Goal: Information Seeking & Learning: Learn about a topic

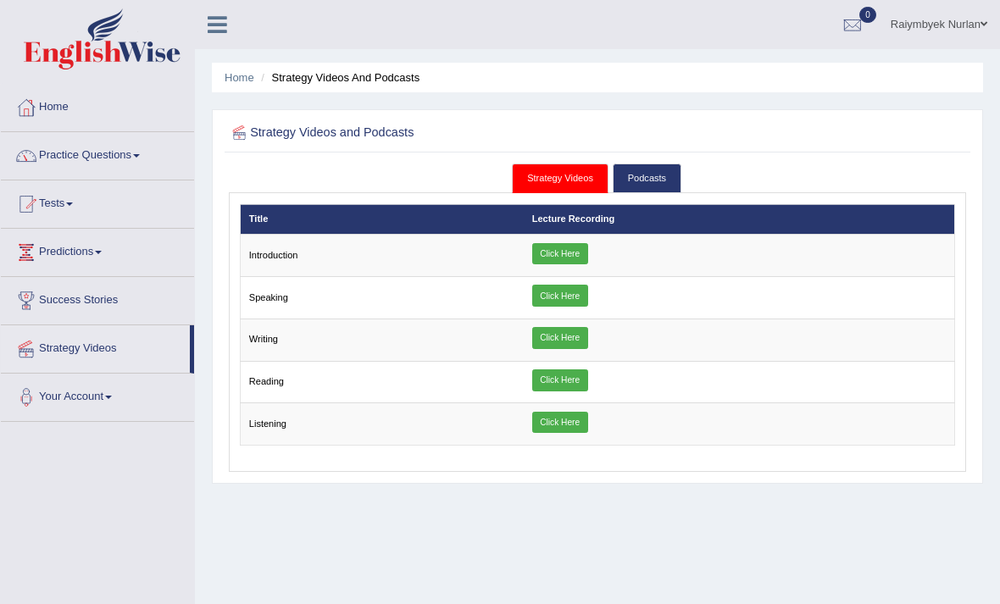
click at [112, 170] on link "Practice Questions" at bounding box center [97, 153] width 193 height 42
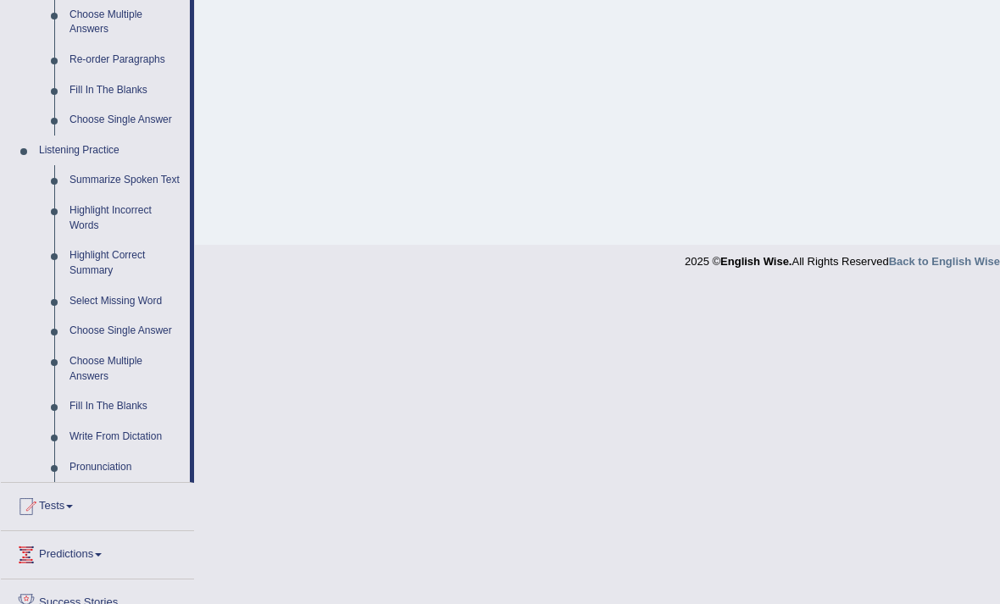
scroll to position [613, 0]
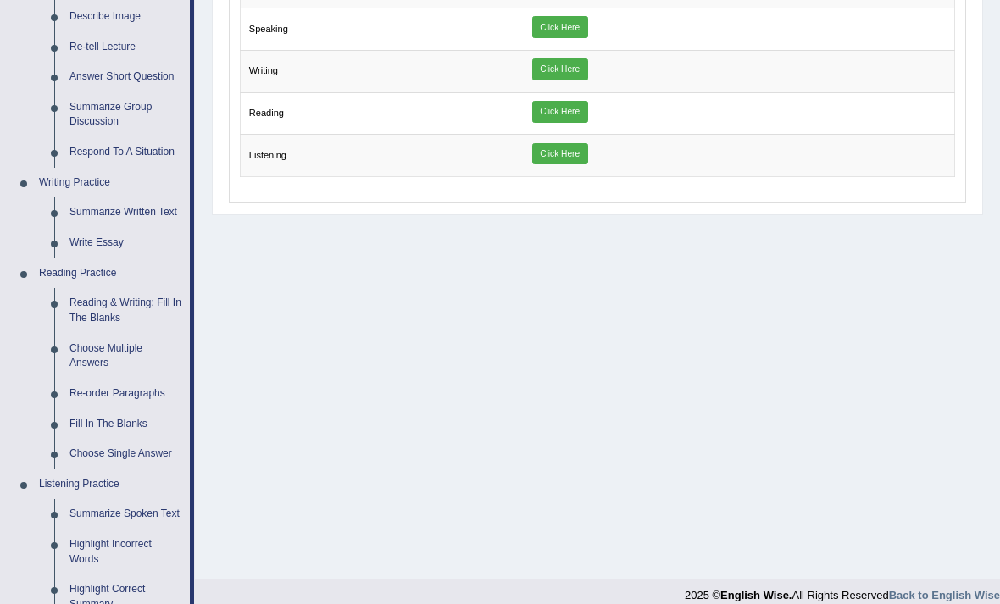
click at [155, 248] on div at bounding box center [500, 302] width 1000 height 604
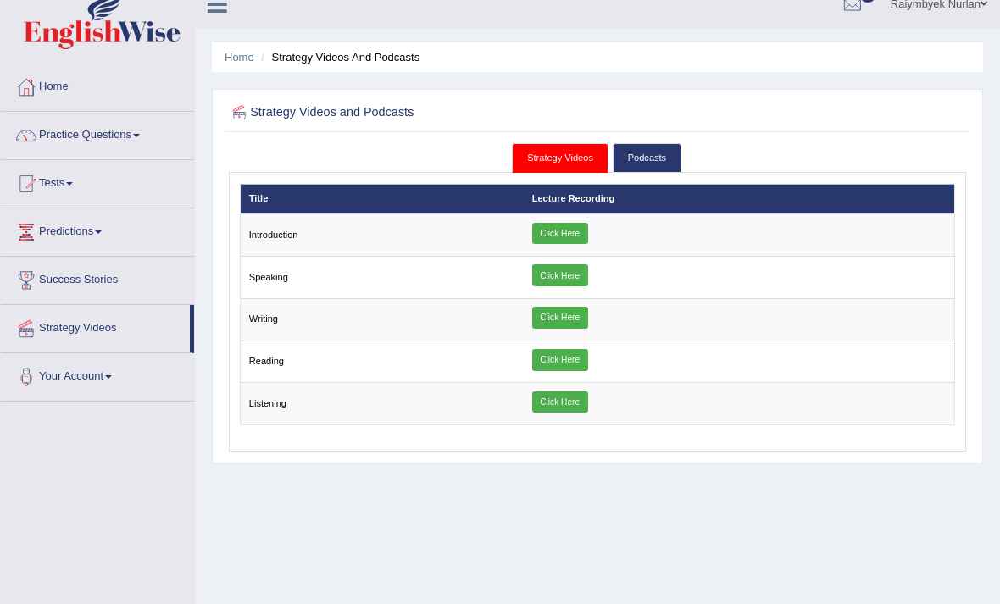
scroll to position [20, 0]
click at [146, 133] on link "Practice Questions" at bounding box center [97, 133] width 193 height 42
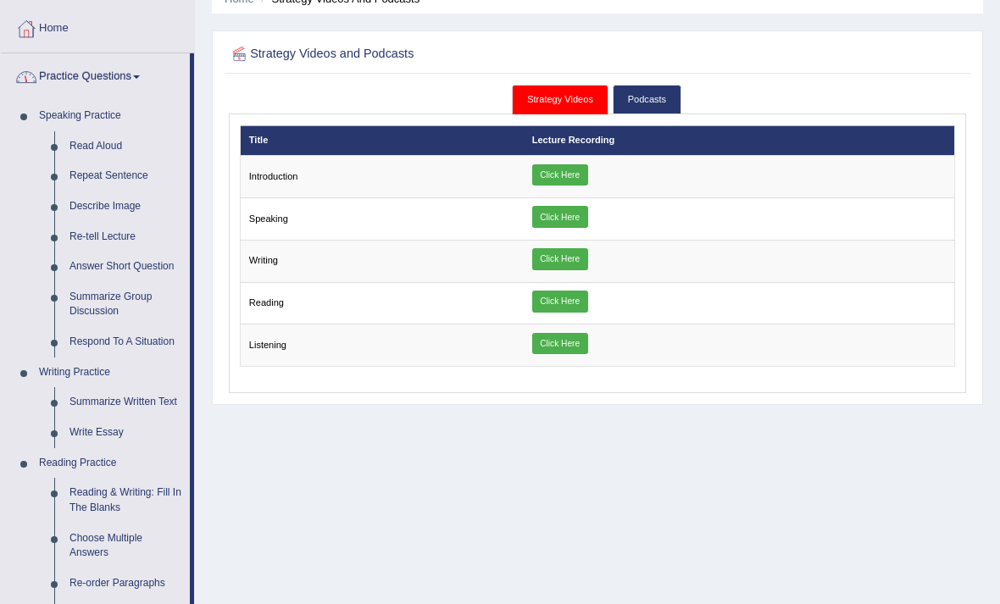
scroll to position [84, 0]
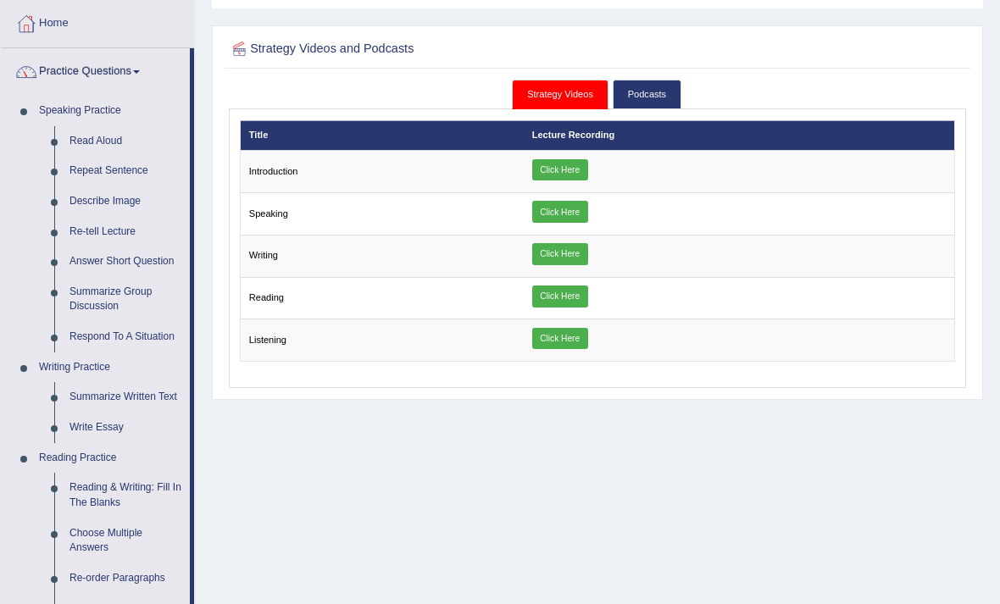
click at [118, 418] on div at bounding box center [500, 302] width 1000 height 604
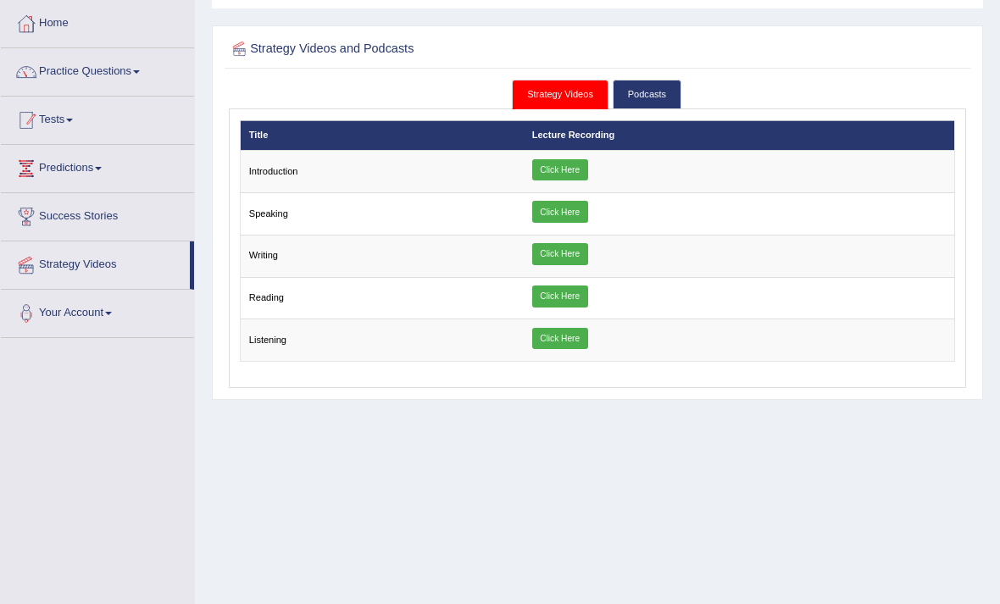
click at [159, 137] on link "Tests" at bounding box center [97, 118] width 193 height 42
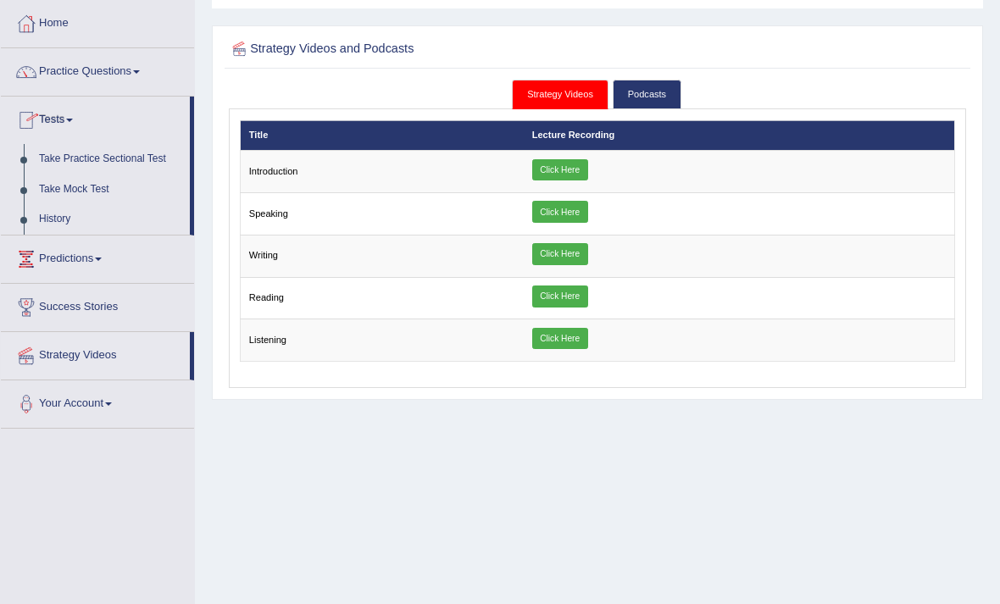
click at [163, 119] on div at bounding box center [500, 302] width 1000 height 604
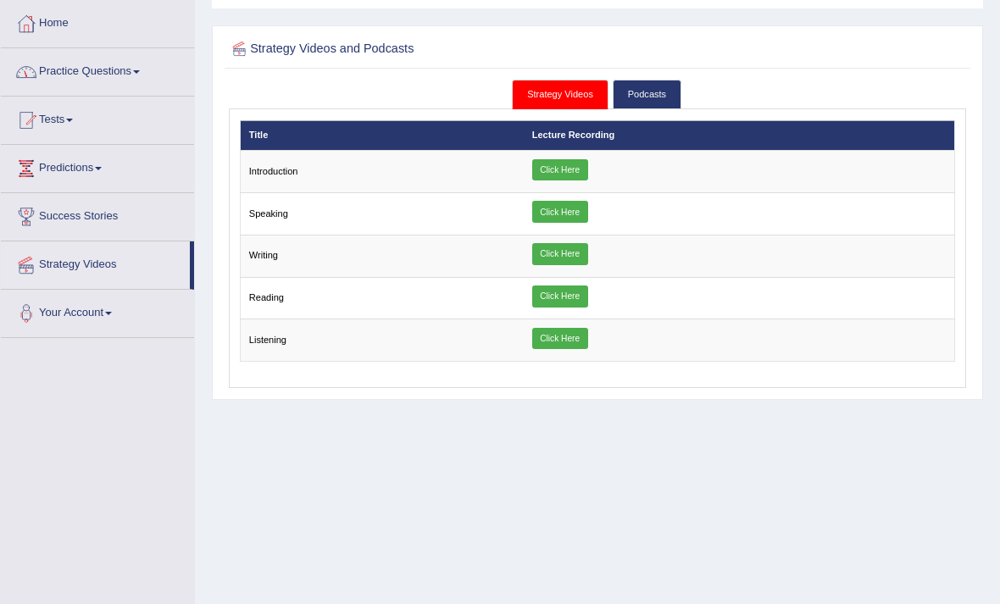
click at [147, 76] on link "Practice Questions" at bounding box center [97, 69] width 193 height 42
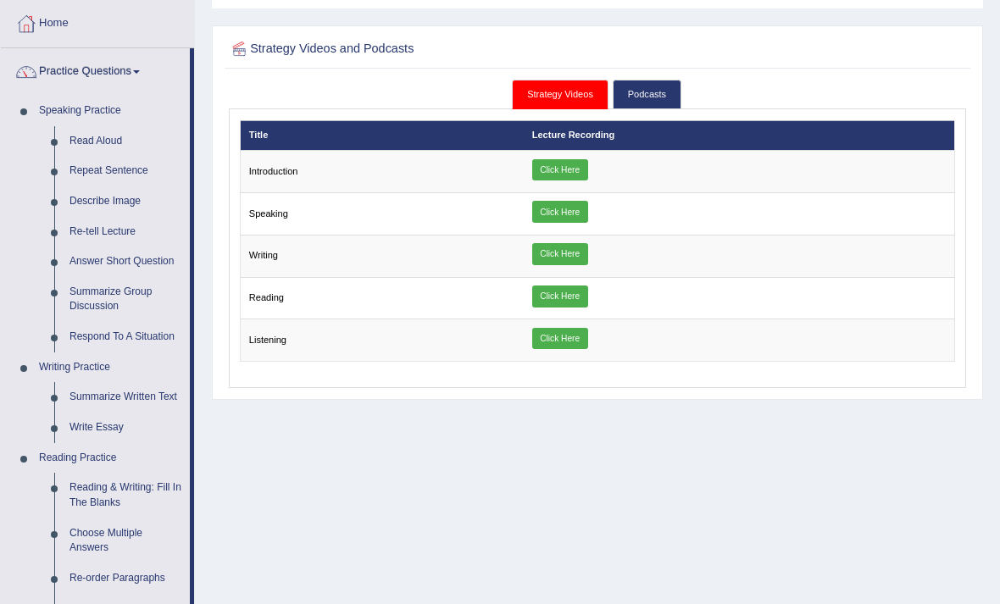
click at [132, 424] on div at bounding box center [500, 302] width 1000 height 604
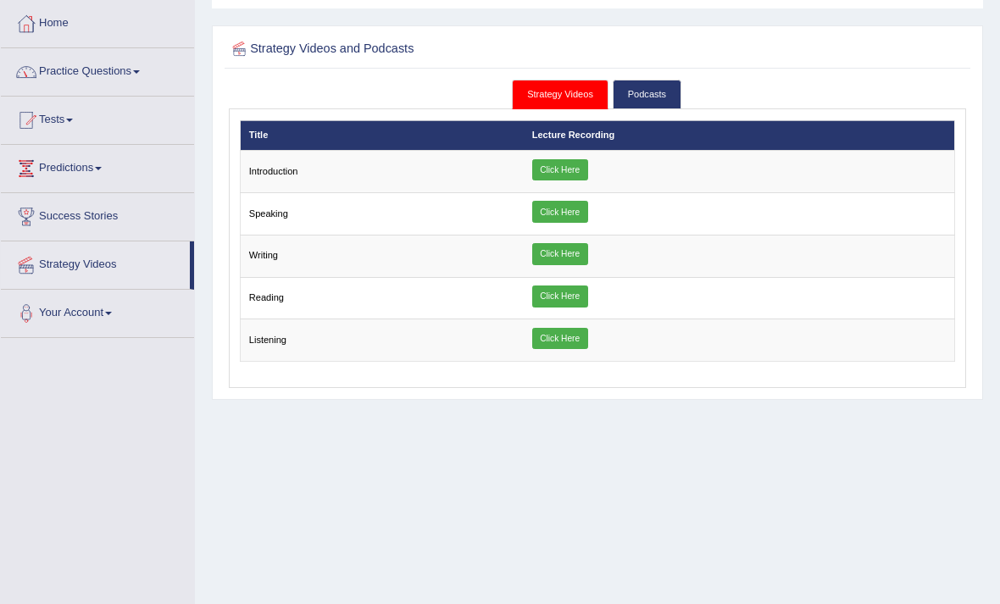
click at [164, 76] on link "Practice Questions" at bounding box center [97, 69] width 193 height 42
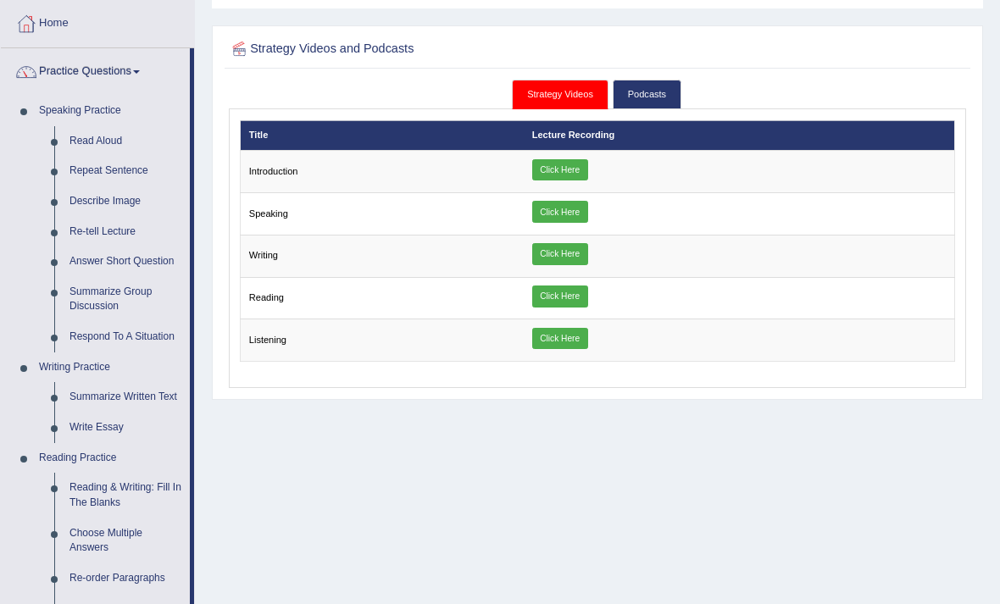
click at [121, 418] on div at bounding box center [500, 302] width 1000 height 604
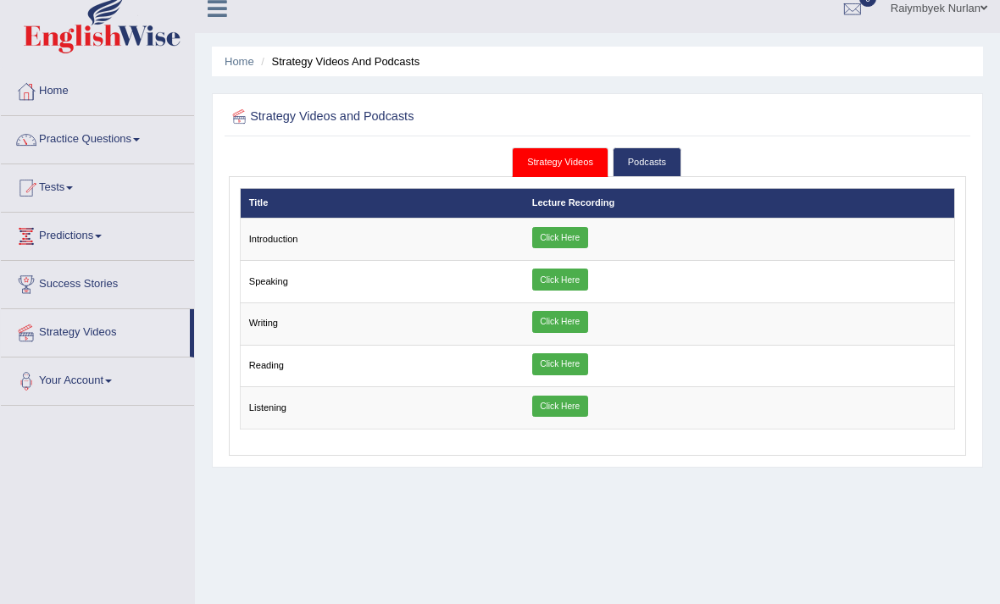
scroll to position [0, 0]
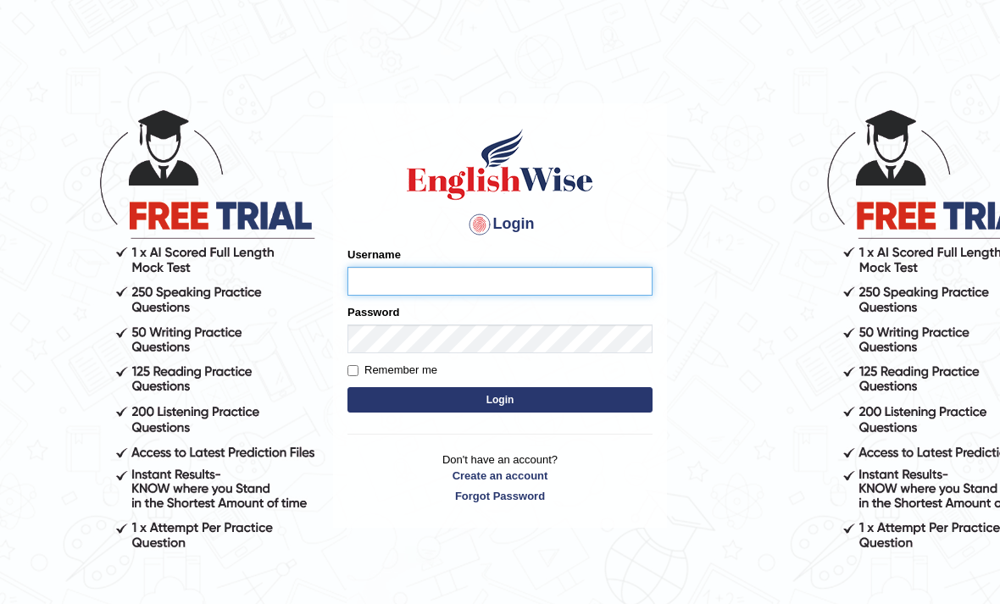
type input "Raiymbyek"
click at [500, 400] on button "Login" at bounding box center [499, 399] width 305 height 25
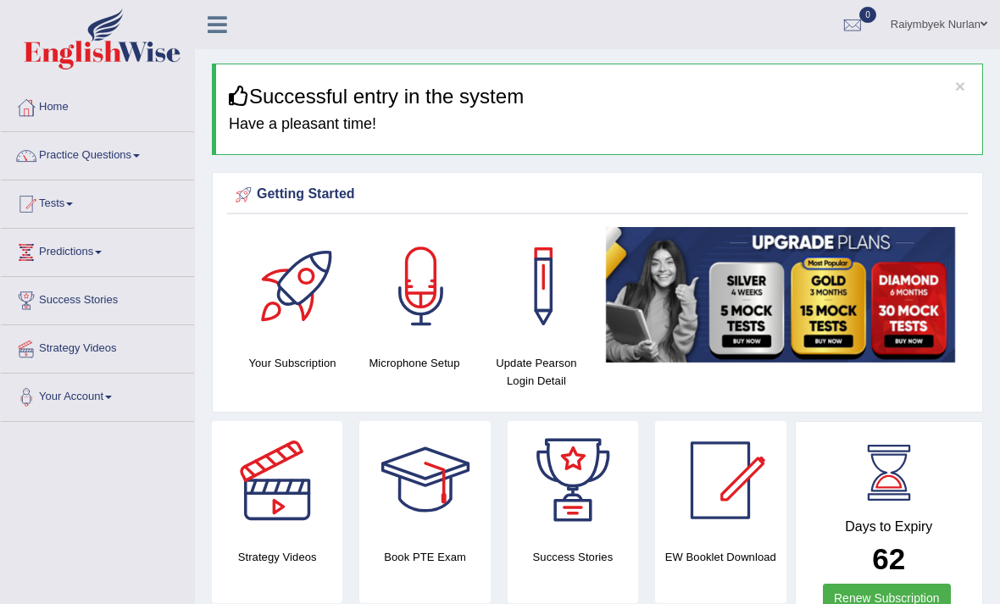
click at [38, 158] on div at bounding box center [26, 155] width 25 height 25
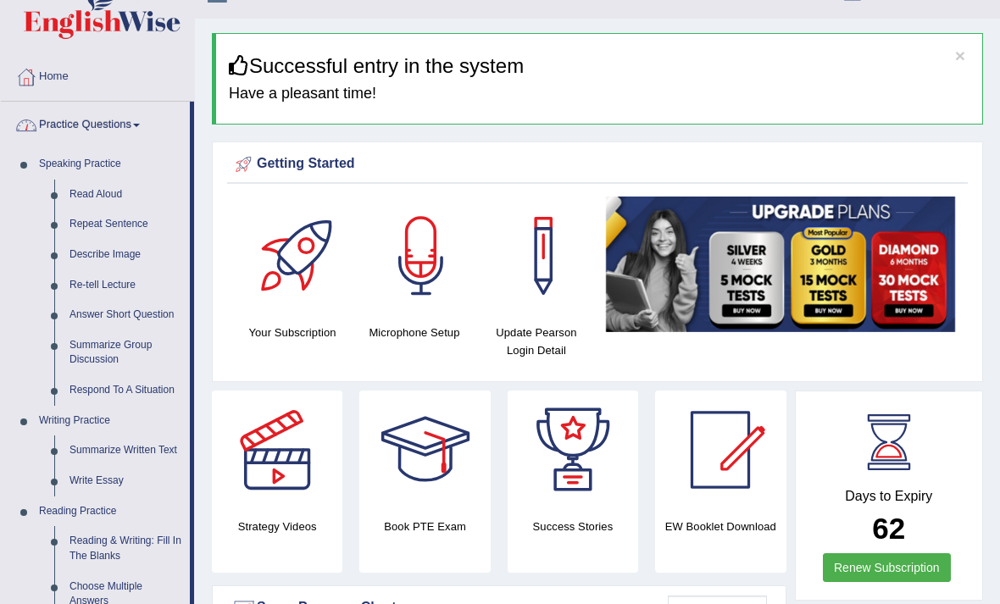
scroll to position [63, 0]
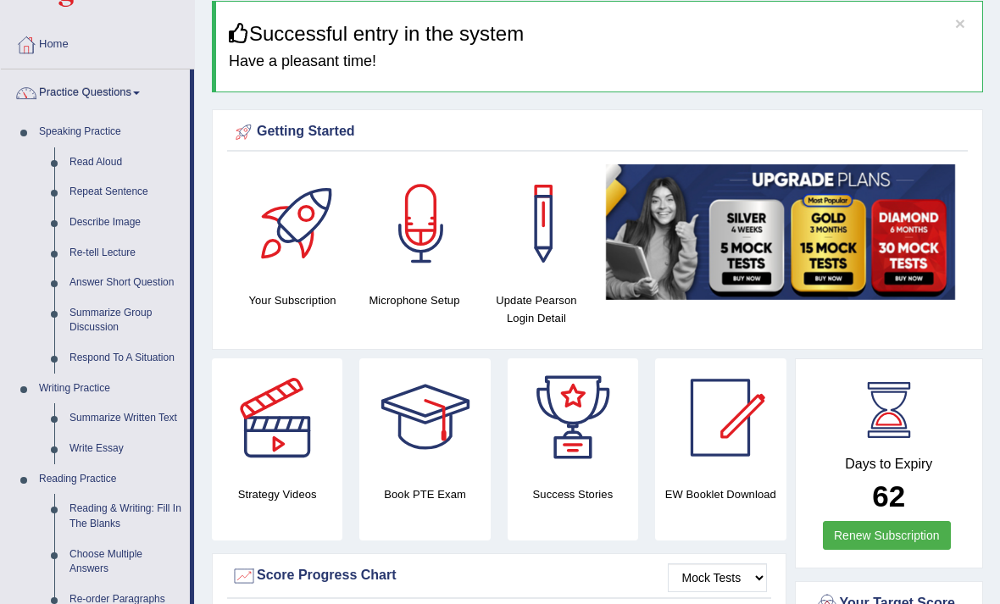
click at [79, 451] on div at bounding box center [500, 302] width 1000 height 604
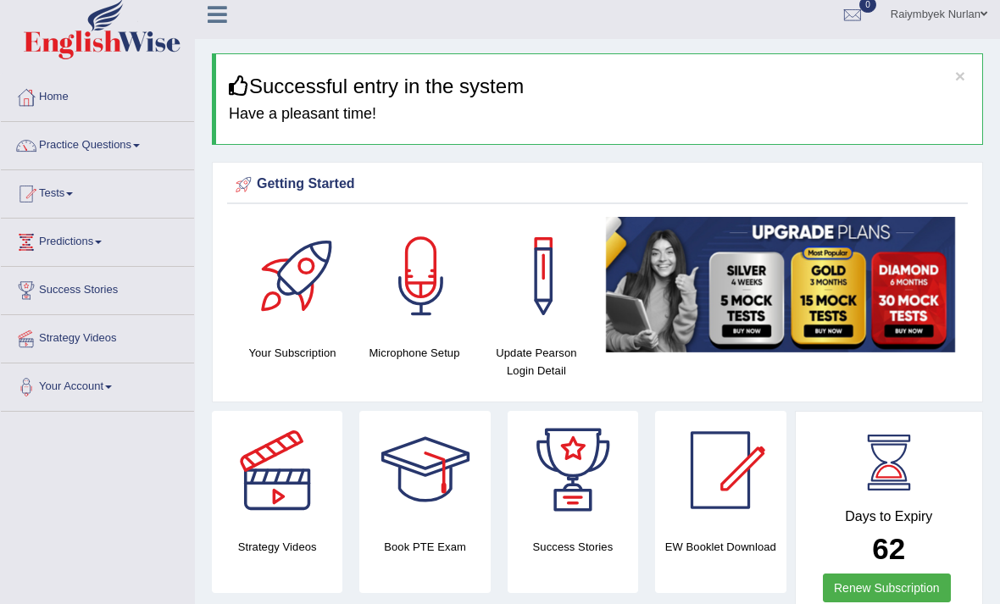
scroll to position [0, 0]
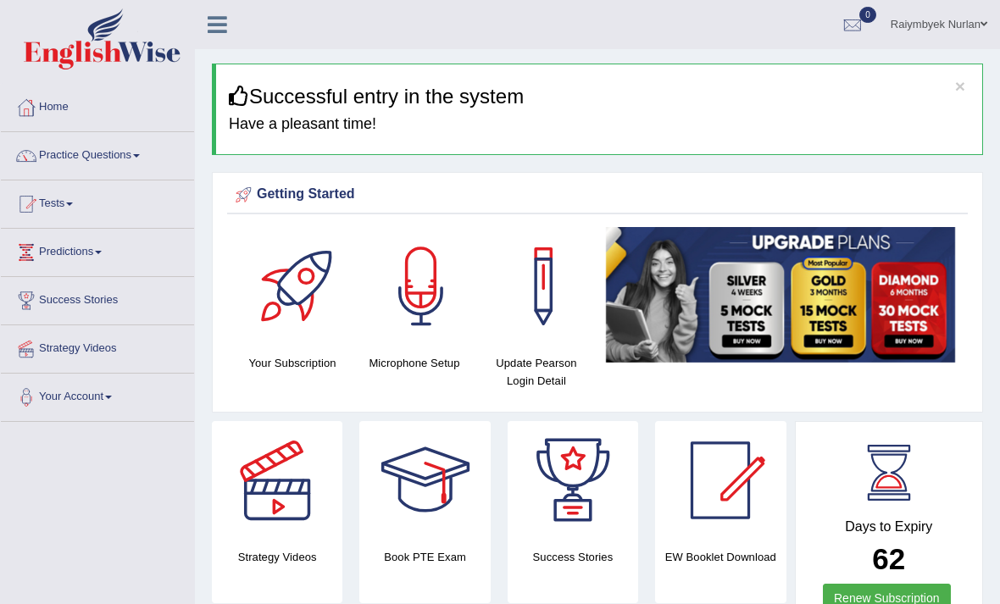
click at [32, 158] on div at bounding box center [26, 155] width 25 height 25
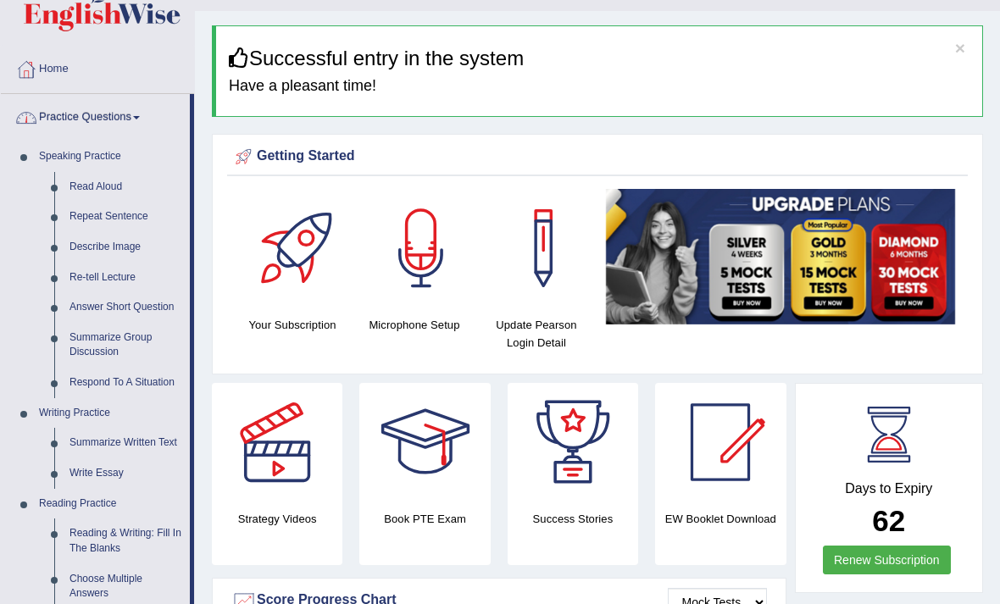
scroll to position [40, 0]
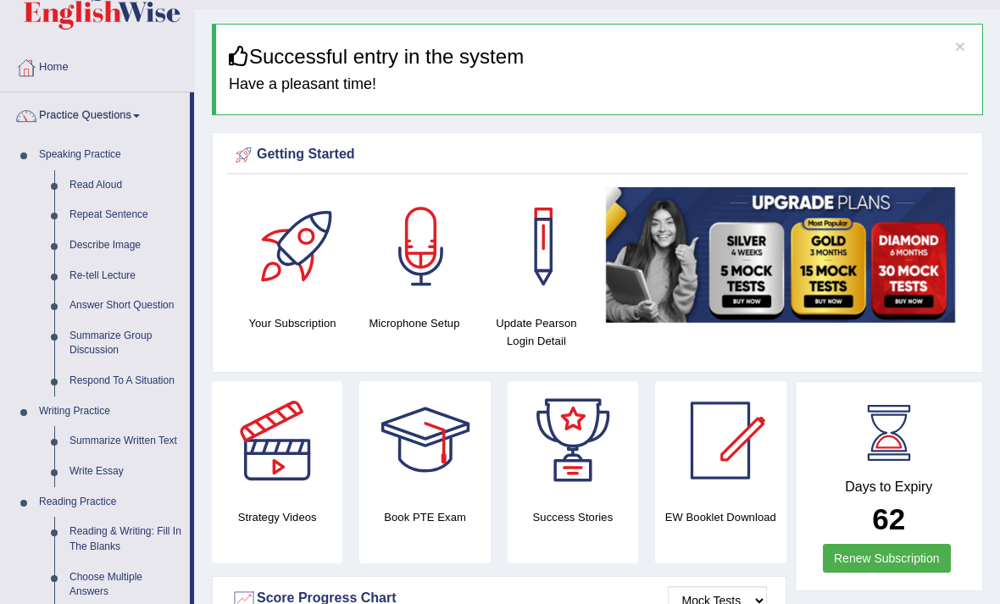
click at [90, 463] on div at bounding box center [500, 302] width 1000 height 604
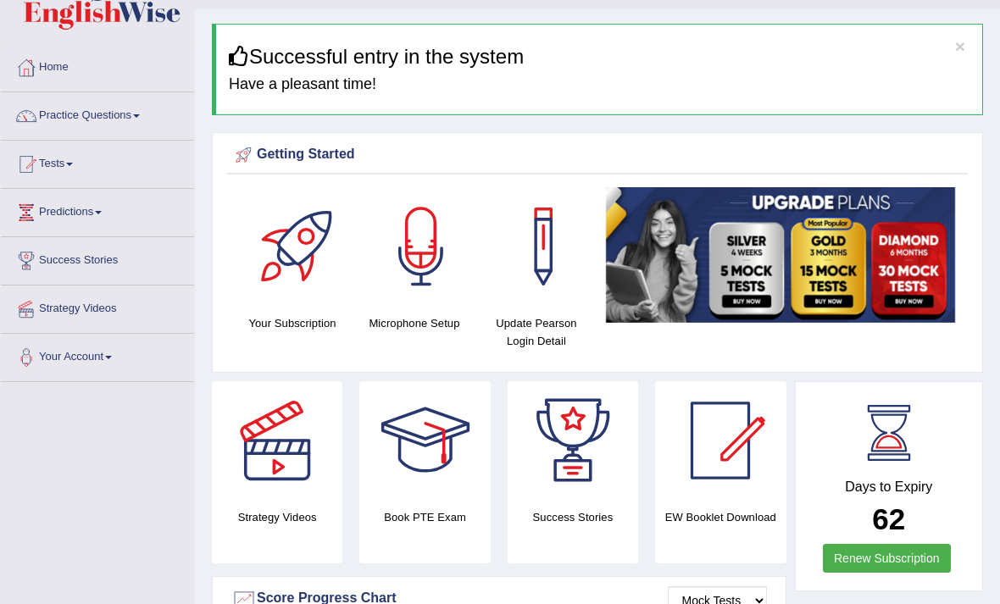
click at [49, 120] on link "Practice Questions" at bounding box center [97, 113] width 193 height 42
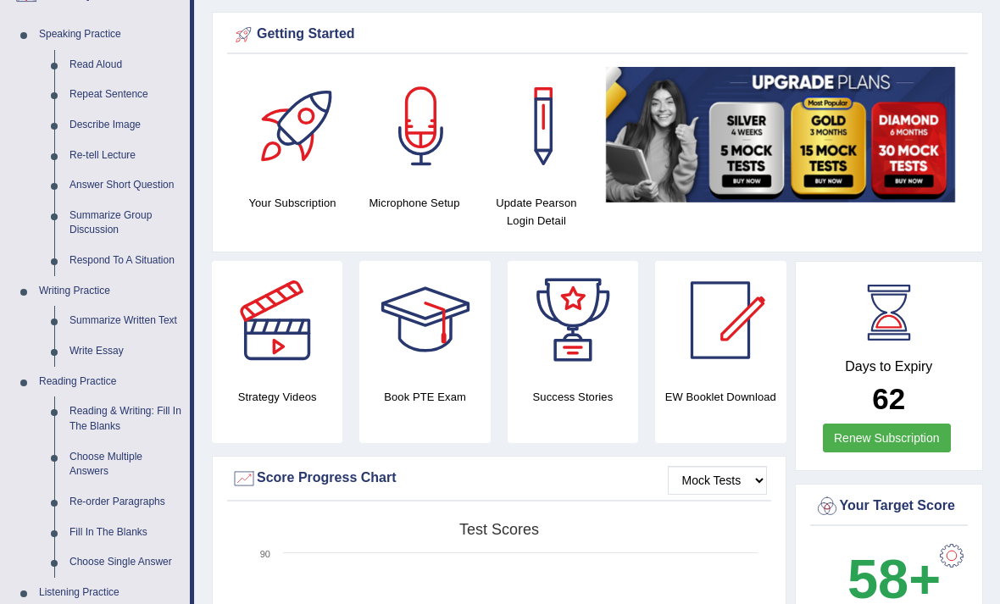
scroll to position [161, 0]
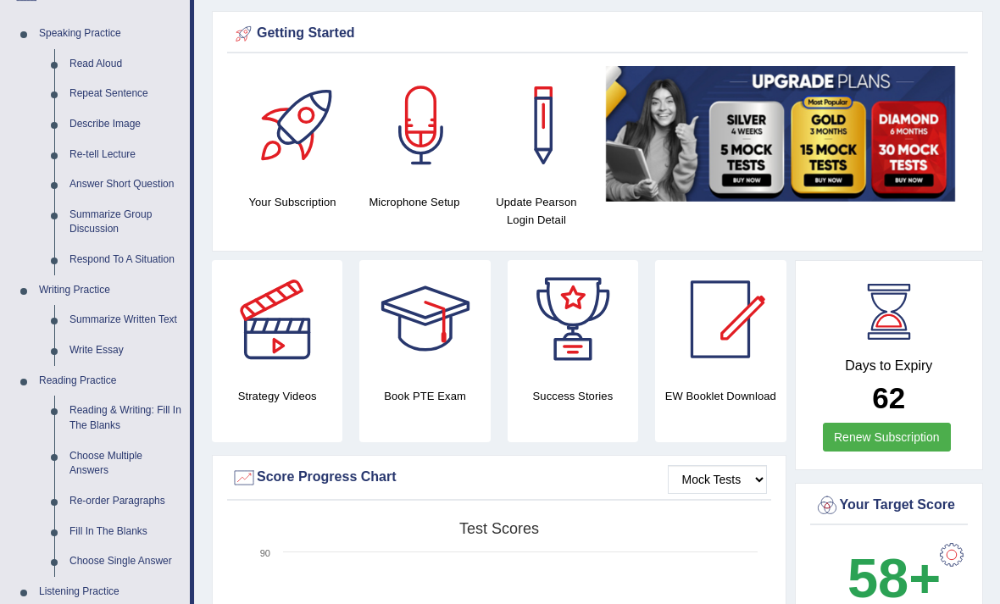
click at [55, 294] on div at bounding box center [500, 302] width 1000 height 604
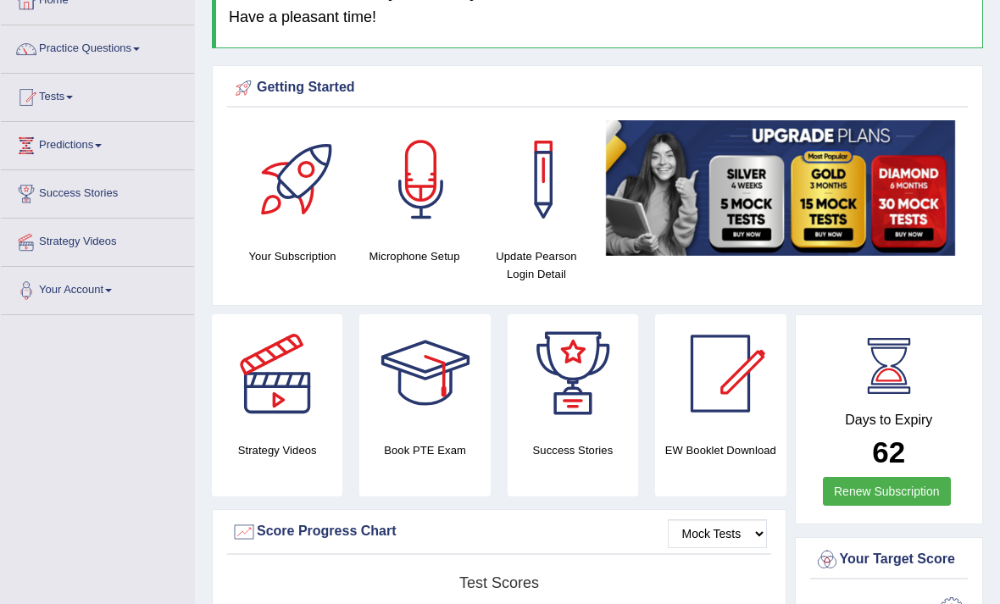
scroll to position [103, 0]
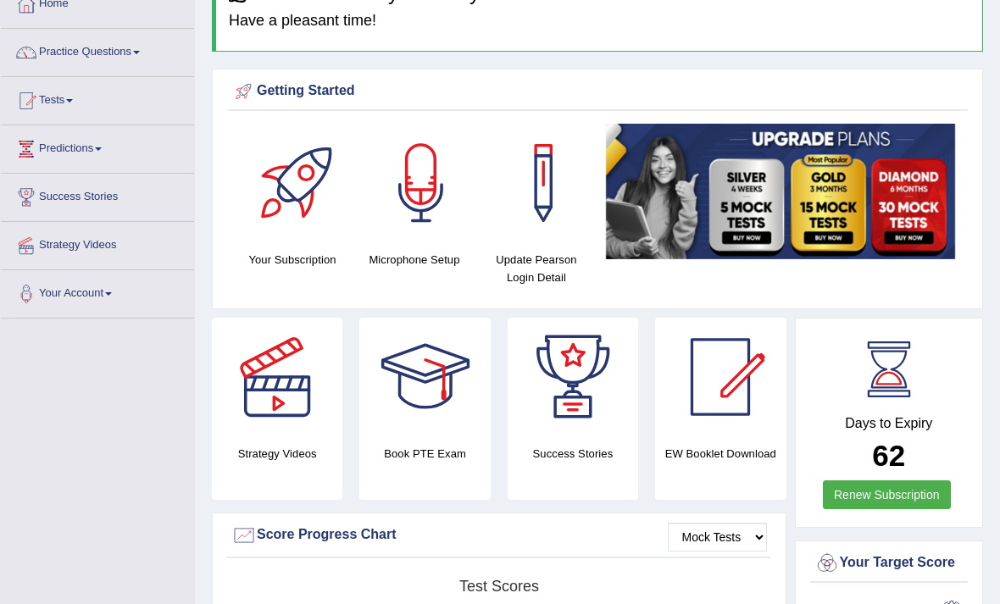
click at [30, 144] on div at bounding box center [26, 148] width 25 height 25
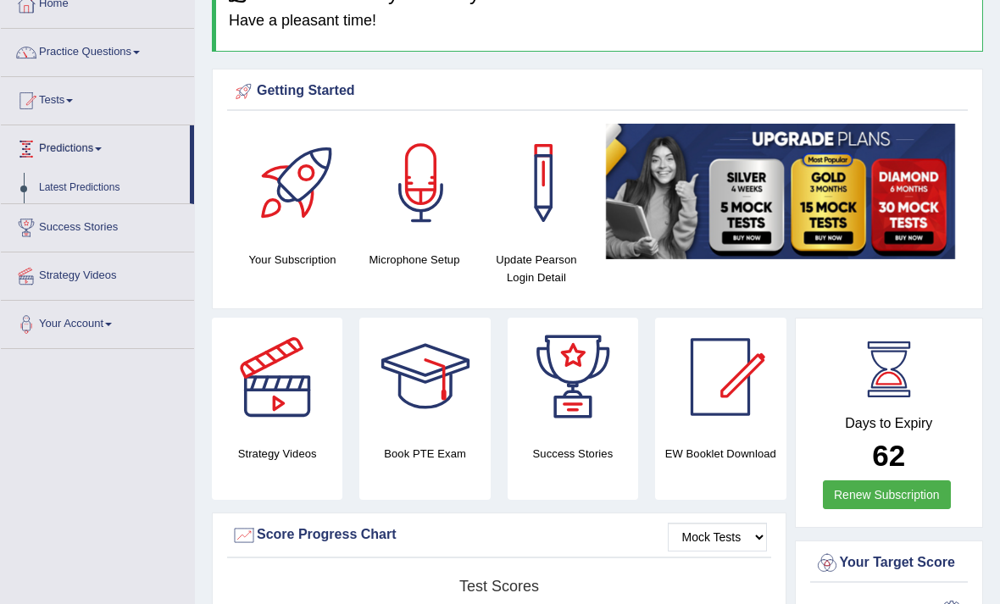
click at [29, 148] on div at bounding box center [500, 302] width 1000 height 604
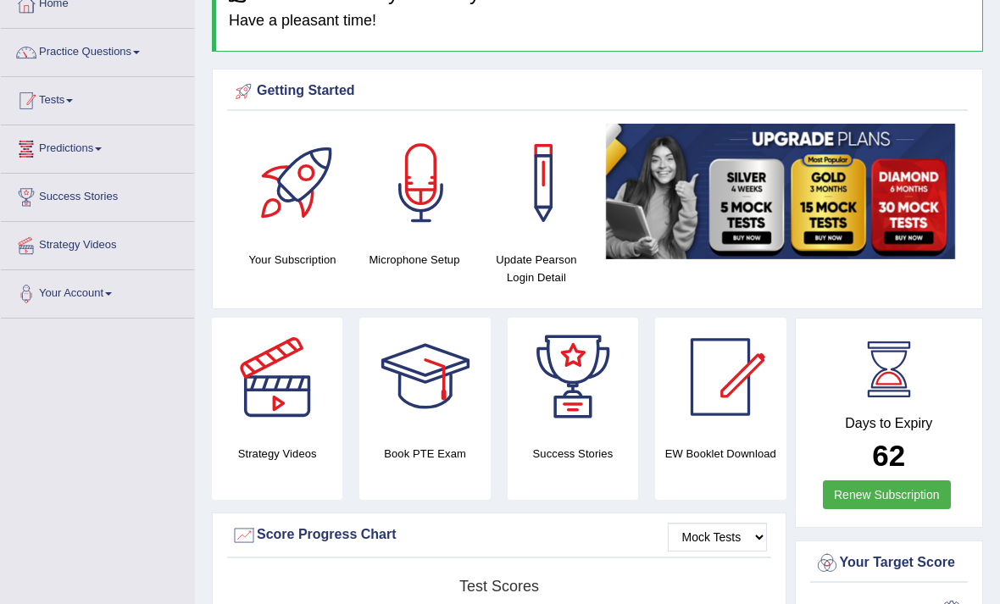
click at [25, 96] on div at bounding box center [26, 100] width 25 height 25
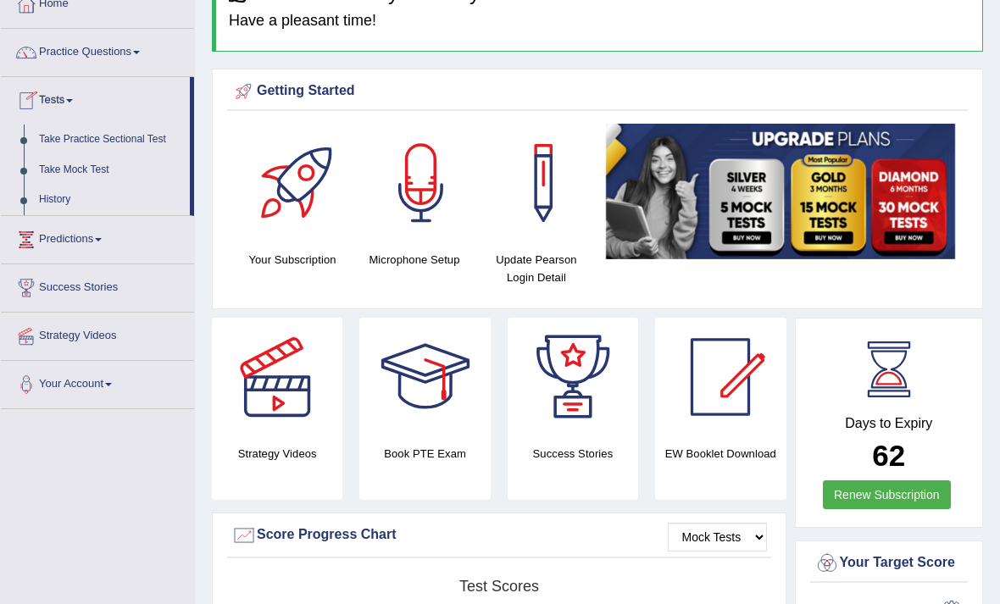
click at [30, 49] on div at bounding box center [500, 302] width 1000 height 604
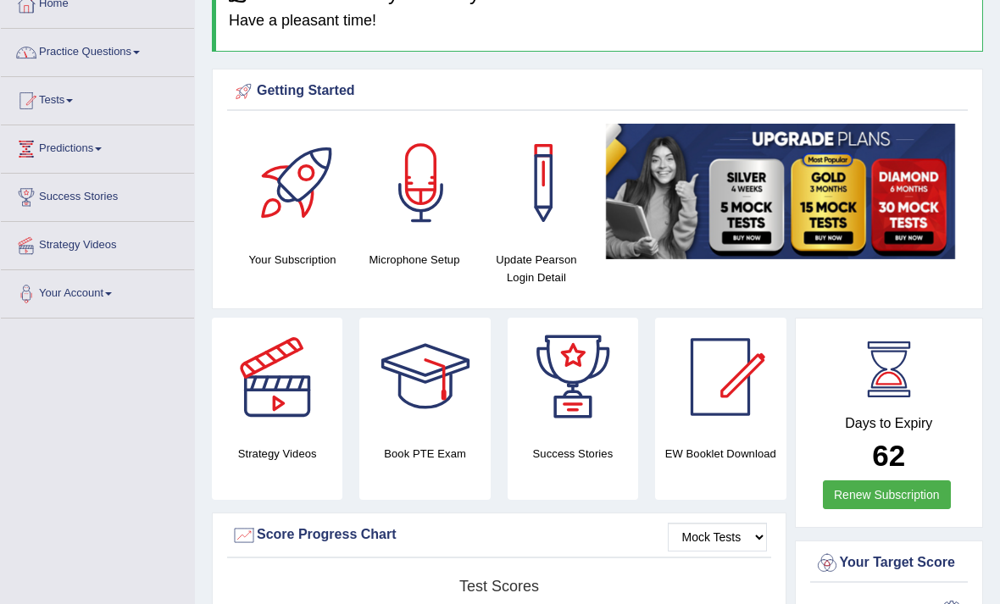
click at [31, 51] on div at bounding box center [26, 52] width 25 height 25
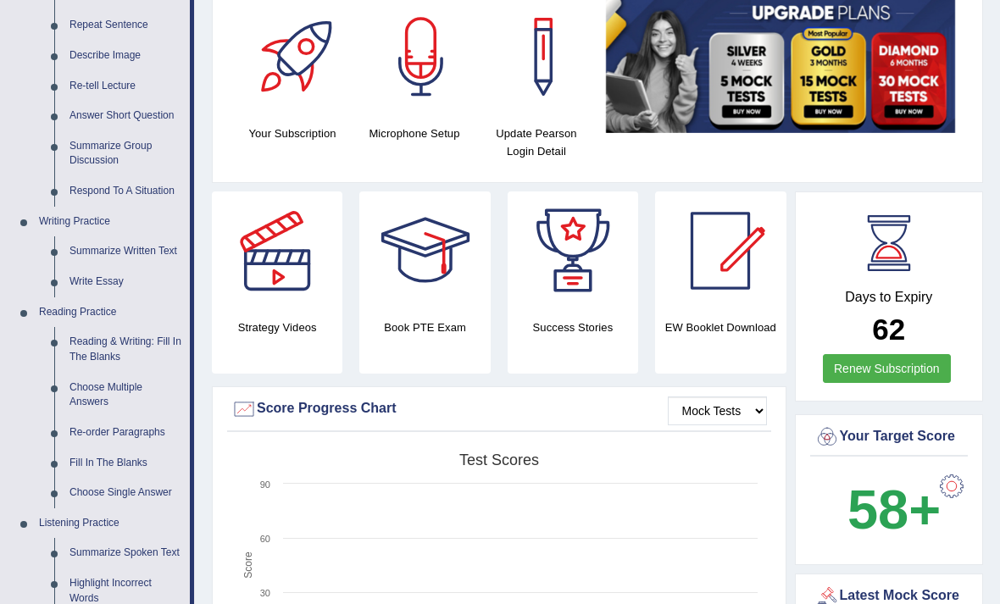
scroll to position [232, 0]
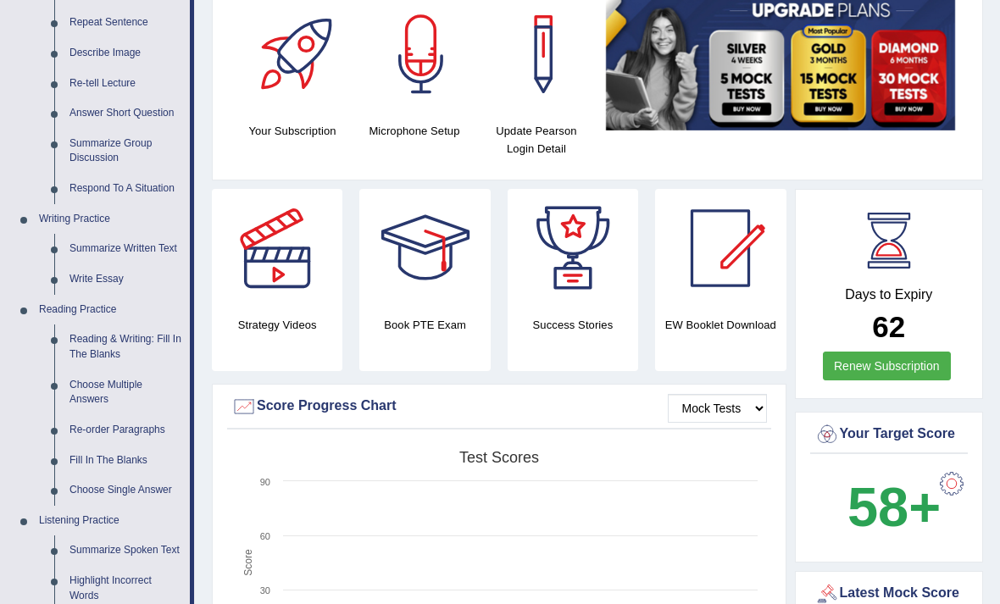
click at [85, 272] on div at bounding box center [500, 302] width 1000 height 604
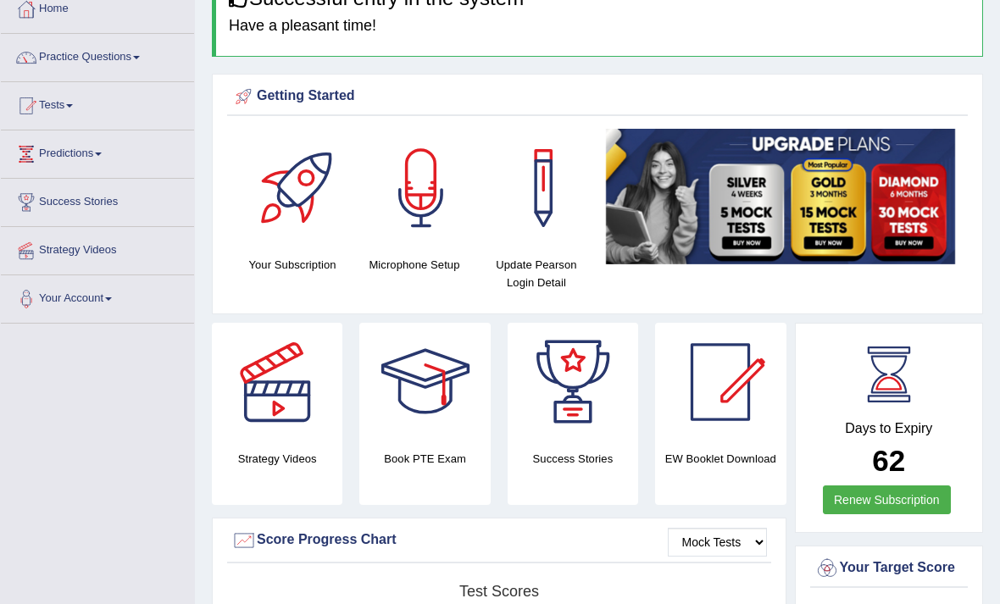
scroll to position [0, 0]
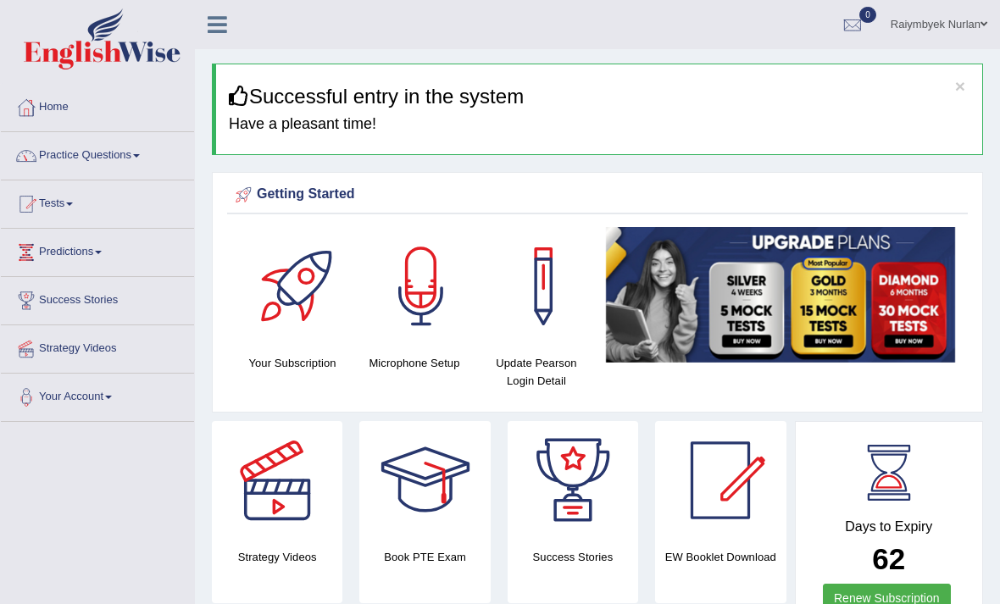
click at [66, 147] on link "Practice Questions" at bounding box center [97, 153] width 193 height 42
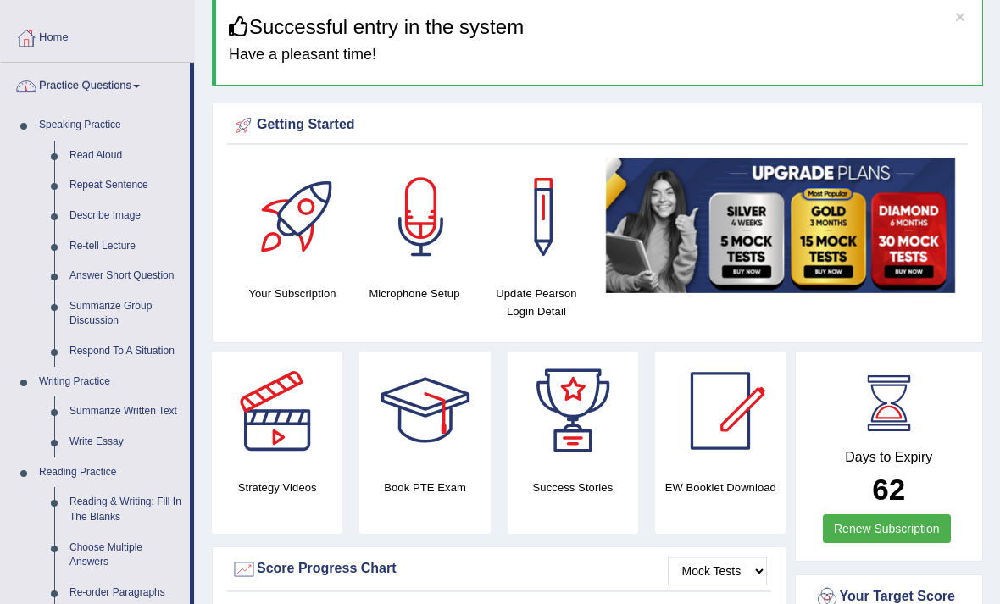
scroll to position [72, 0]
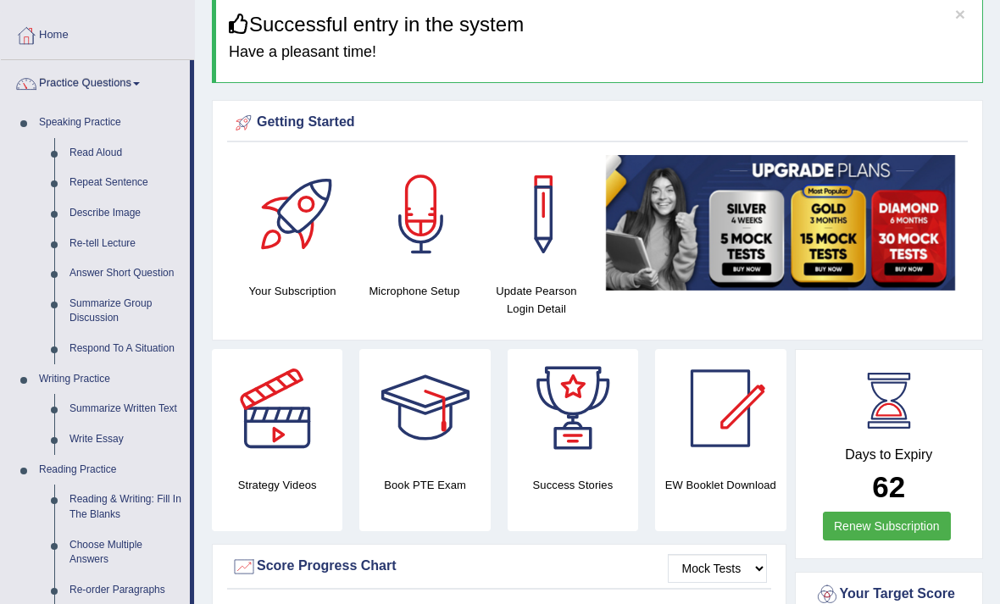
click at [103, 437] on div at bounding box center [500, 302] width 1000 height 604
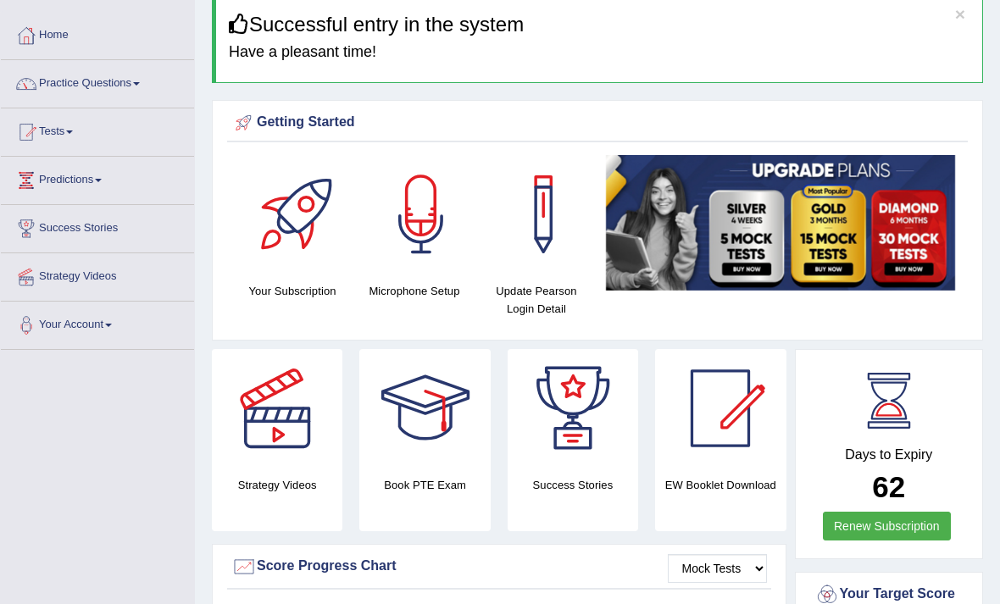
click at [45, 76] on link "Practice Questions" at bounding box center [97, 81] width 193 height 42
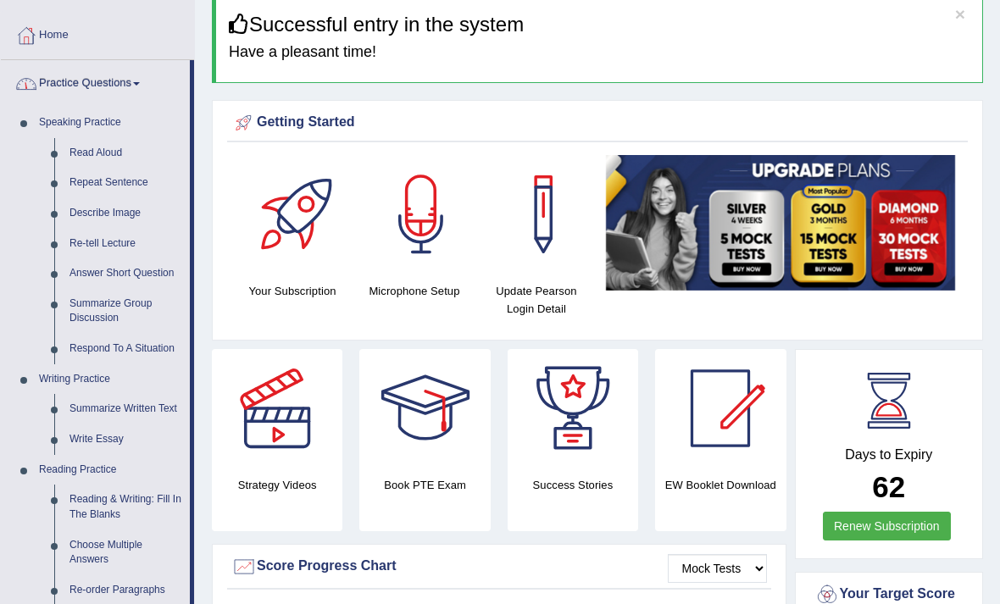
click at [82, 438] on div at bounding box center [500, 302] width 1000 height 604
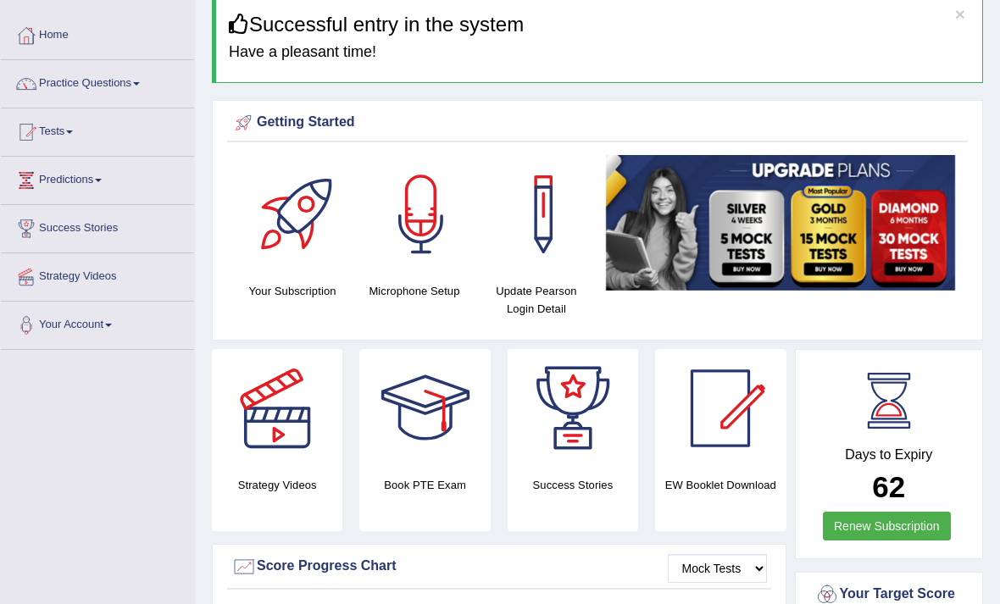
click at [46, 74] on link "Practice Questions" at bounding box center [97, 81] width 193 height 42
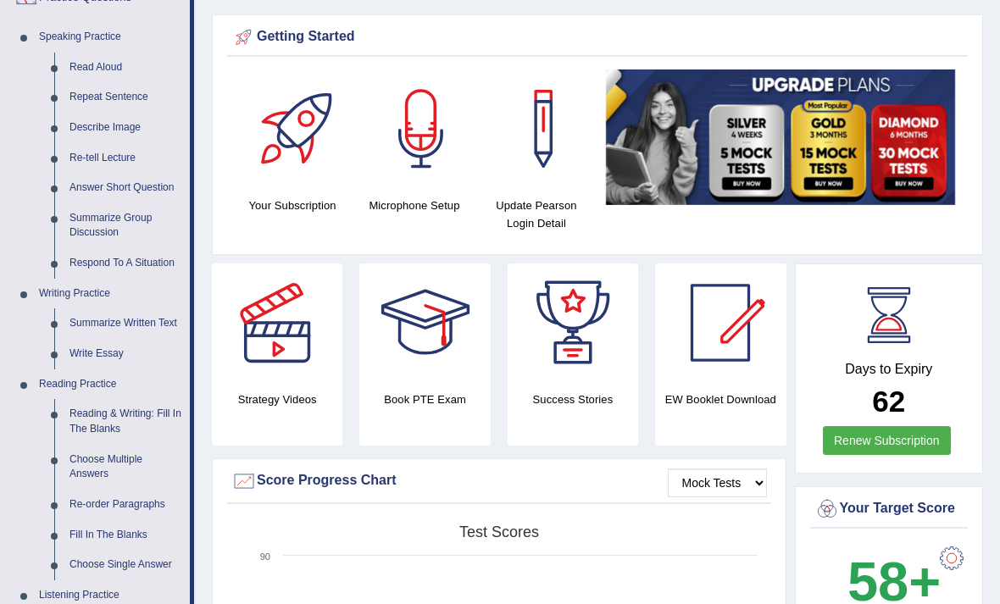
scroll to position [172, 0]
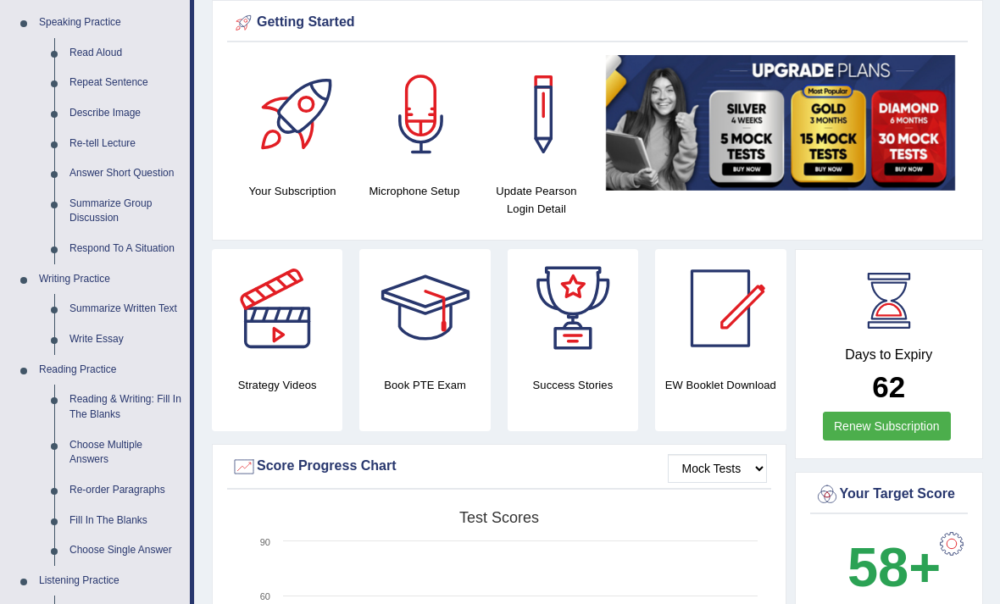
click at [102, 341] on div at bounding box center [500, 302] width 1000 height 604
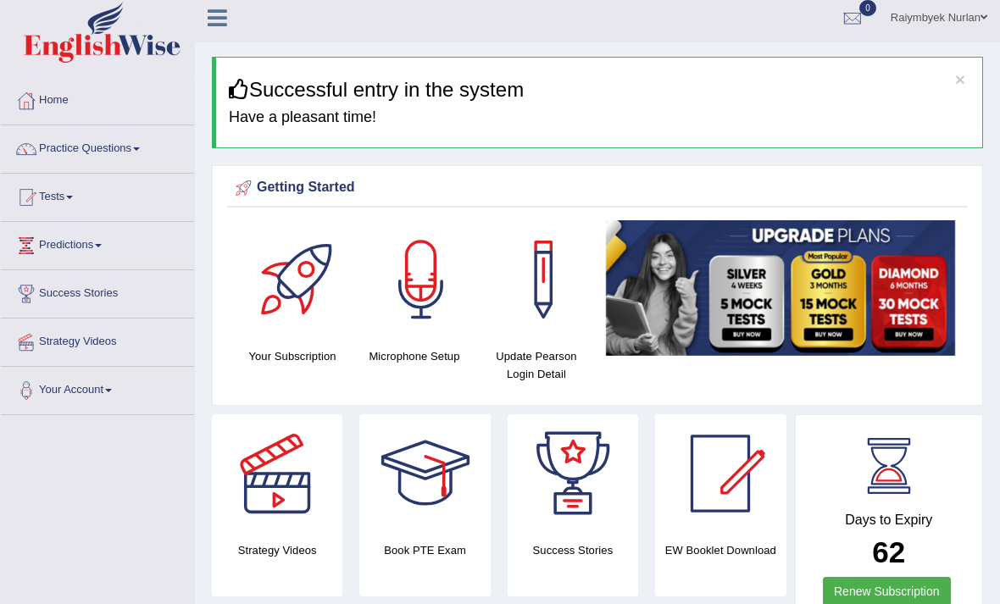
scroll to position [7, 0]
click at [151, 152] on link "Practice Questions" at bounding box center [97, 146] width 193 height 42
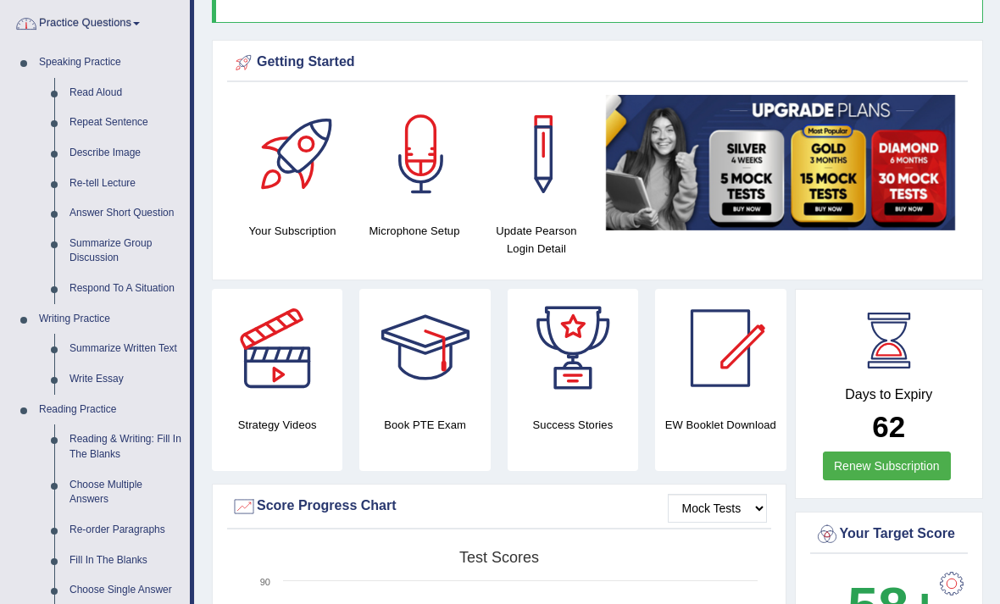
scroll to position [131, 0]
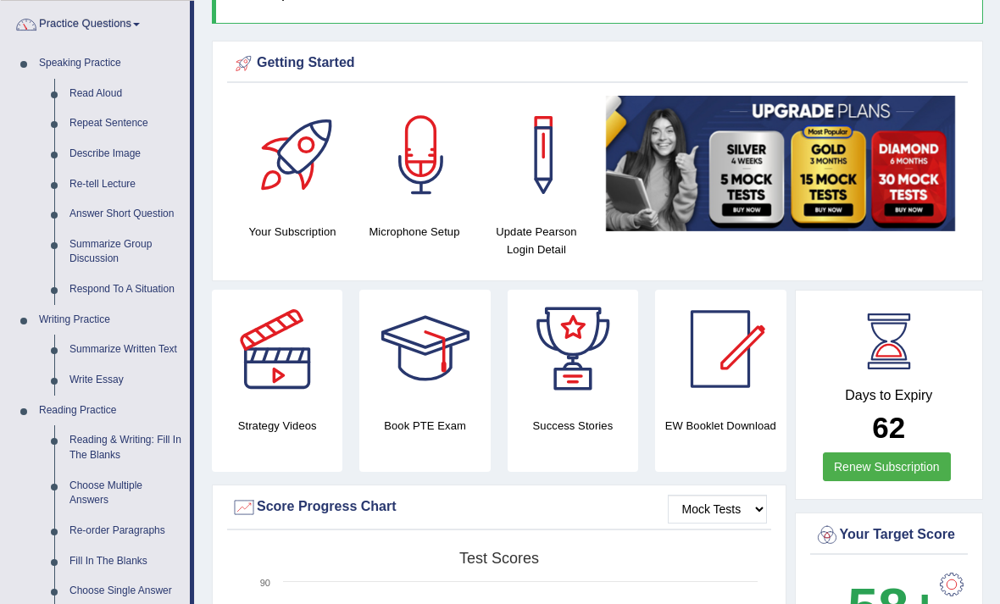
click at [82, 380] on div at bounding box center [500, 302] width 1000 height 604
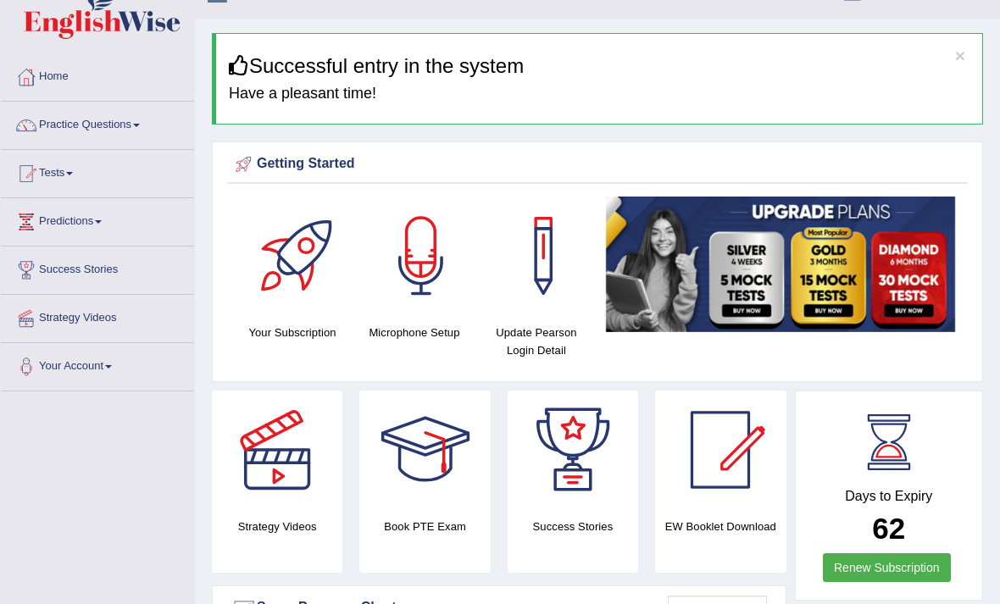
scroll to position [30, 0]
click at [152, 125] on link "Practice Questions" at bounding box center [97, 123] width 193 height 42
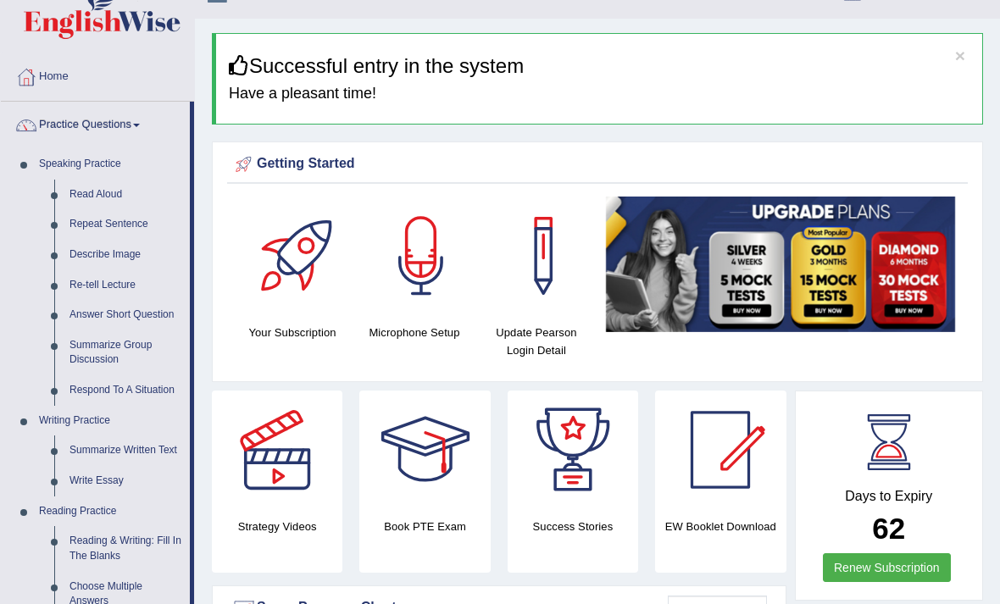
click at [120, 466] on div at bounding box center [500, 302] width 1000 height 604
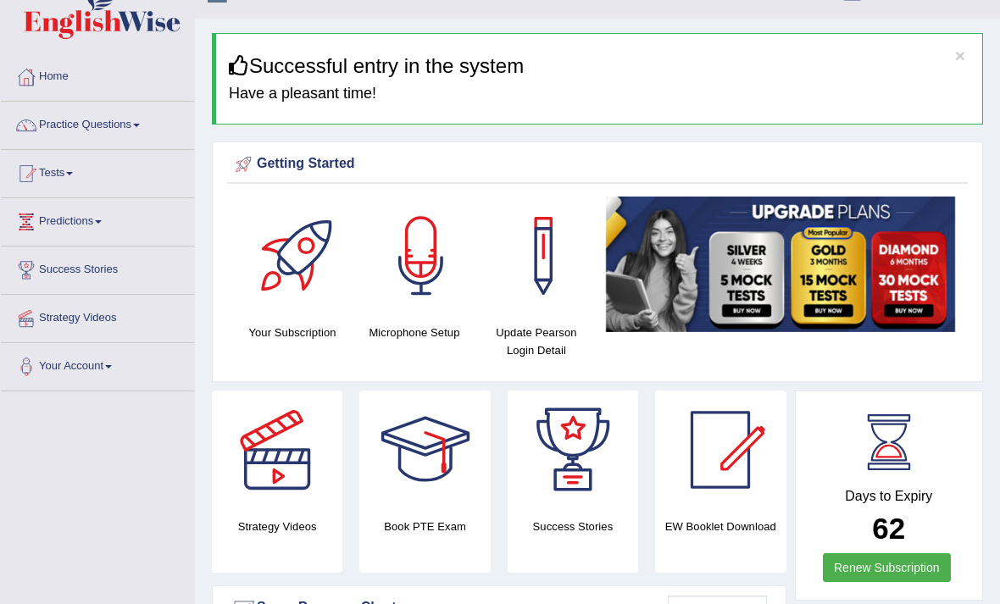
scroll to position [0, 0]
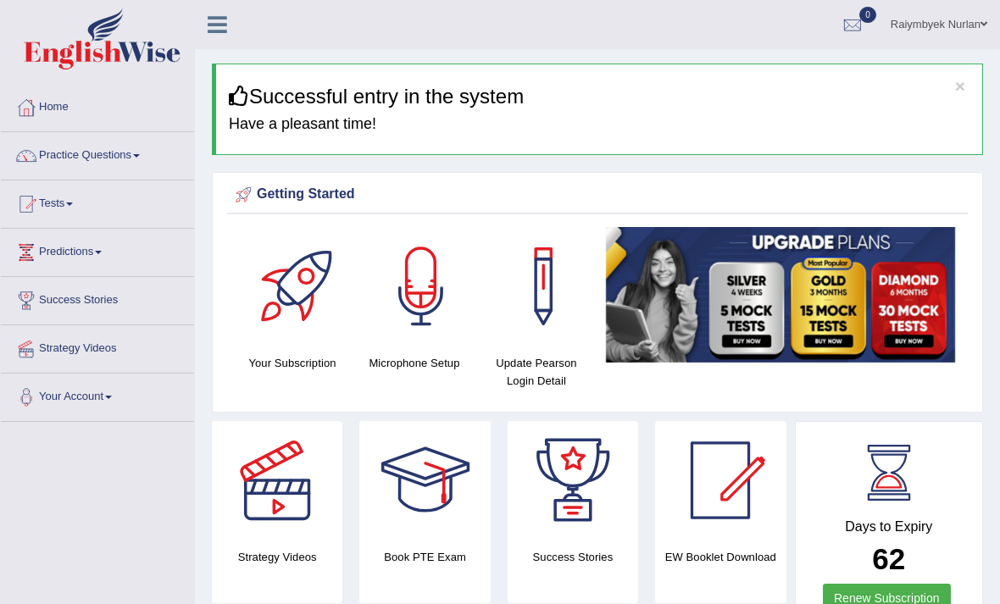
click at [211, 33] on icon at bounding box center [217, 25] width 19 height 22
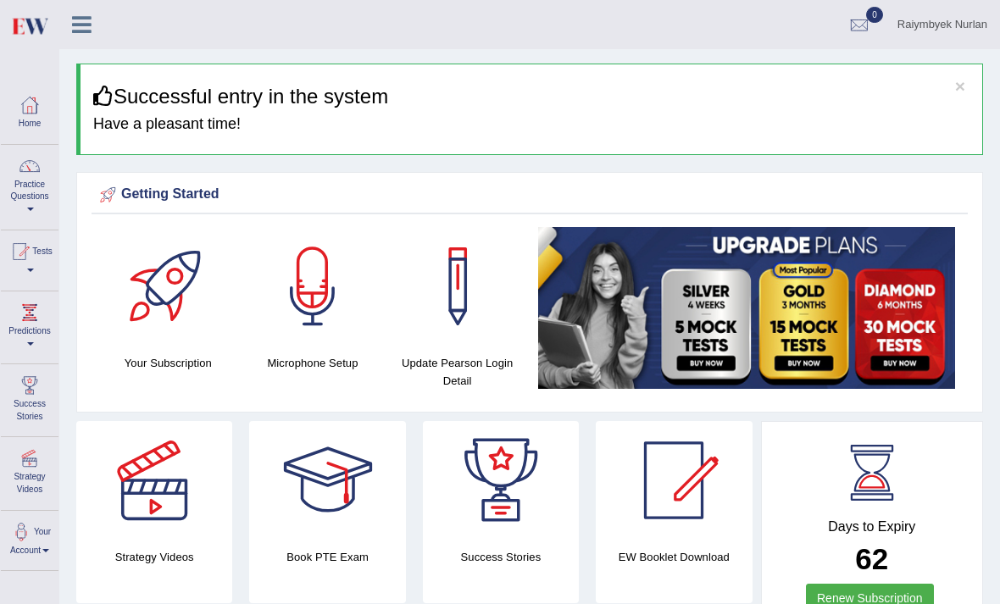
click at [213, 33] on div "Raiymbyek Nurlan Toggle navigation Username: Raiymbyek Access Type: Online Subs…" at bounding box center [529, 24] width 940 height 49
click at [37, 182] on link "Practice Questions" at bounding box center [30, 185] width 58 height 80
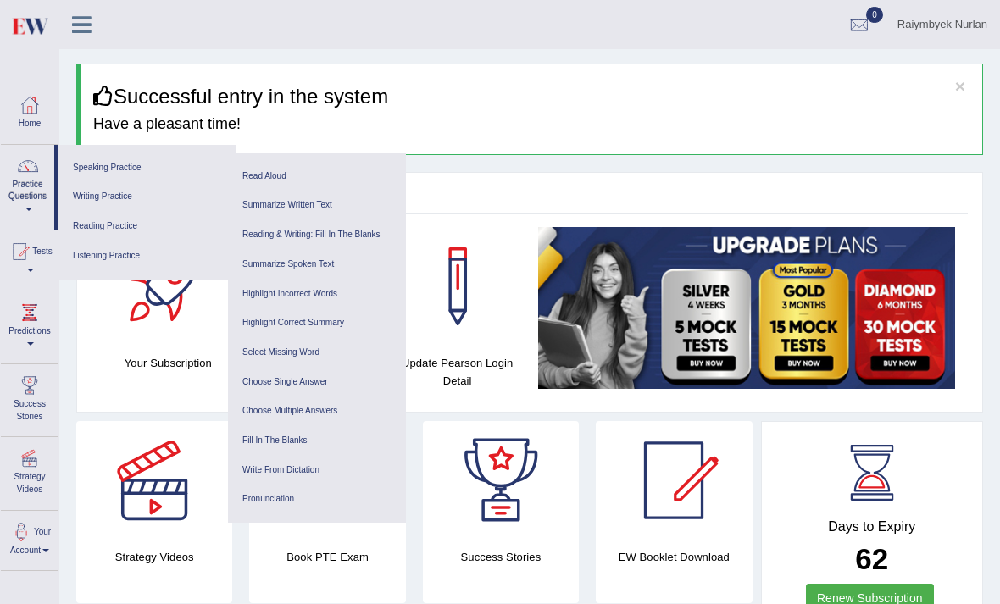
click at [194, 199] on link "Writing Practice" at bounding box center [147, 197] width 161 height 30
click at [143, 191] on link "Writing Practice" at bounding box center [147, 197] width 161 height 30
click at [113, 196] on link "Writing Practice" at bounding box center [147, 197] width 161 height 30
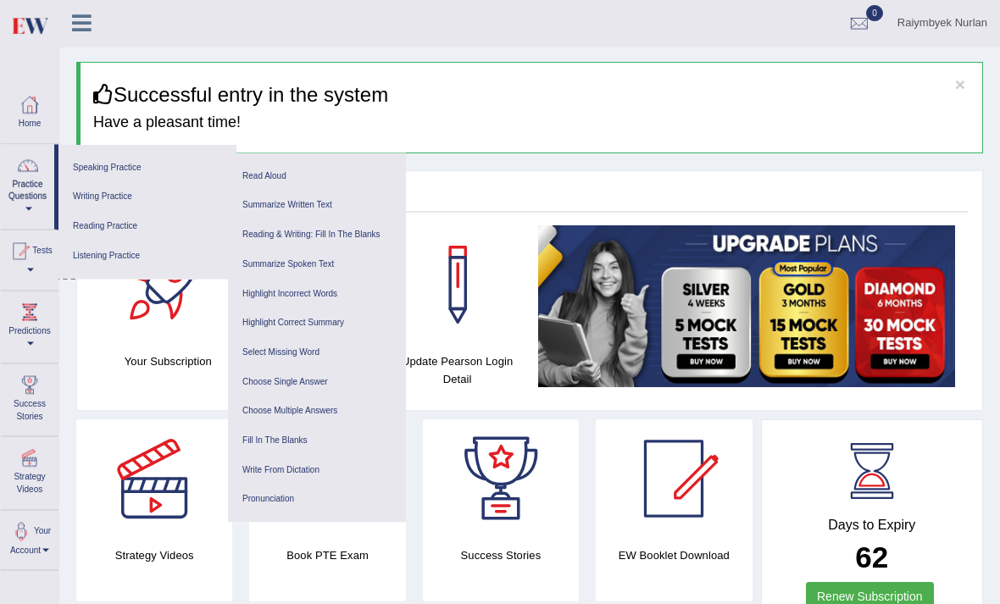
scroll to position [3, 0]
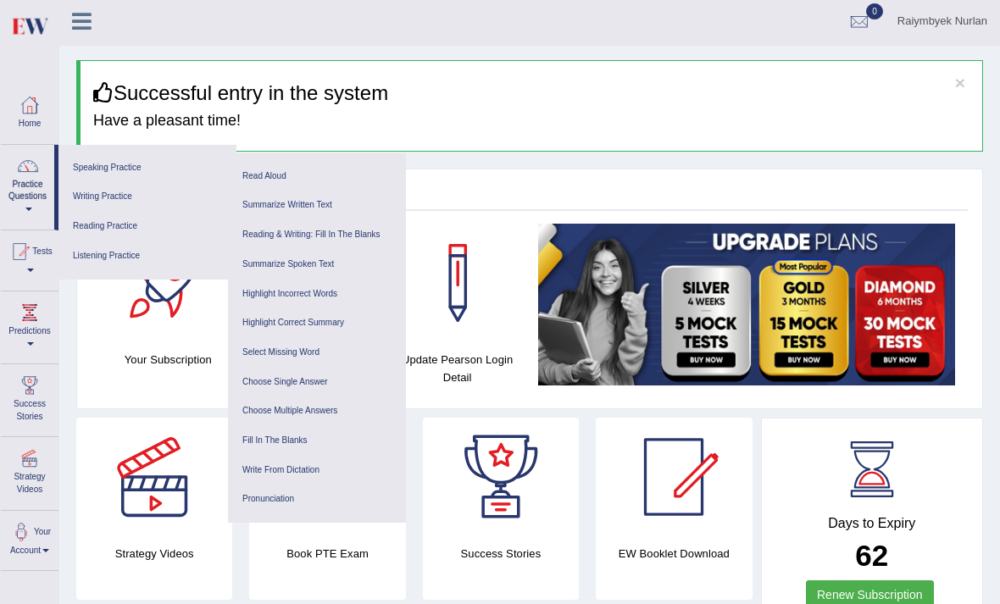
click at [32, 258] on div at bounding box center [19, 251] width 25 height 25
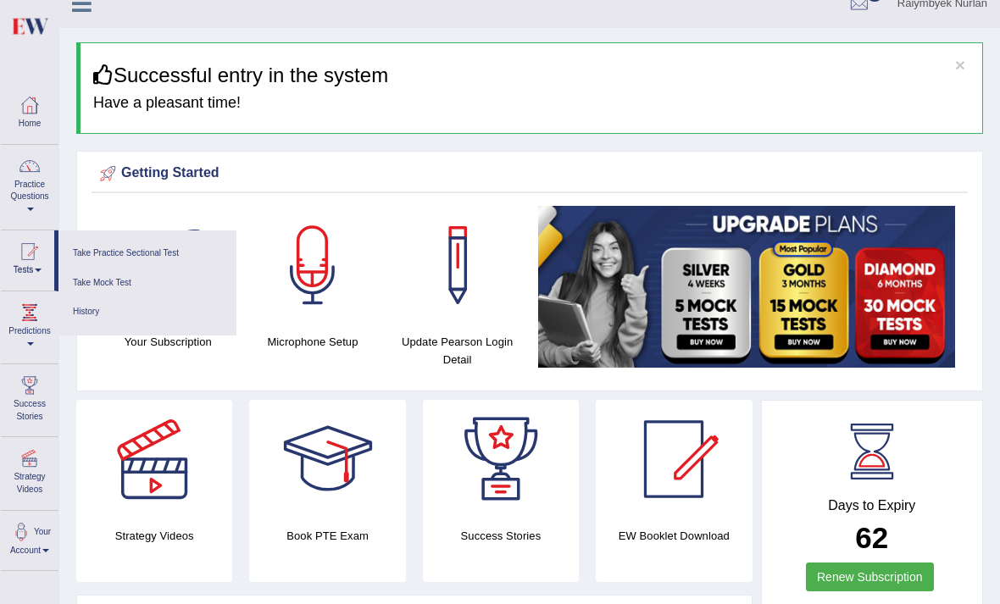
scroll to position [0, 0]
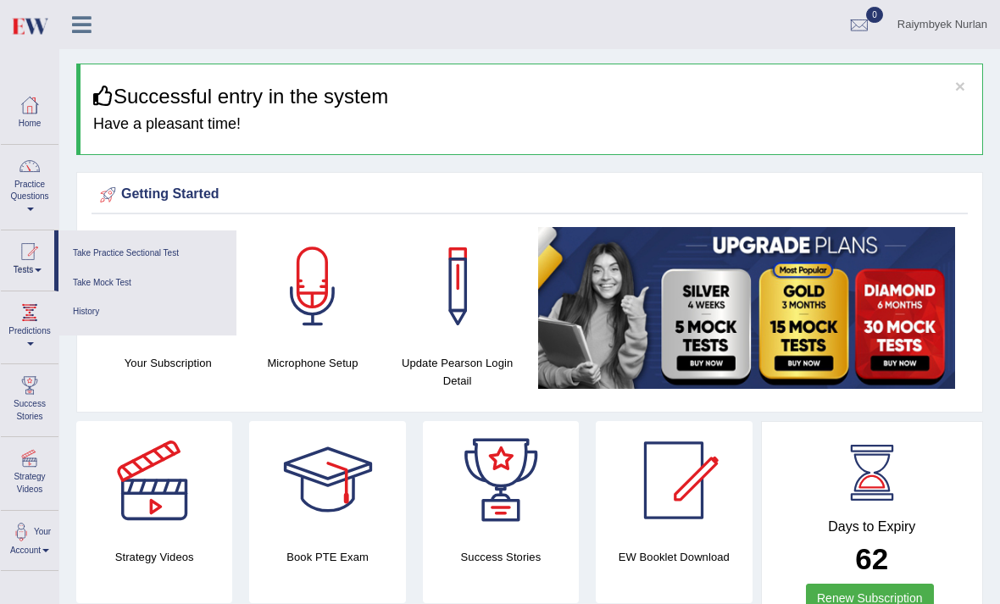
click at [90, 30] on div at bounding box center [500, 302] width 1000 height 604
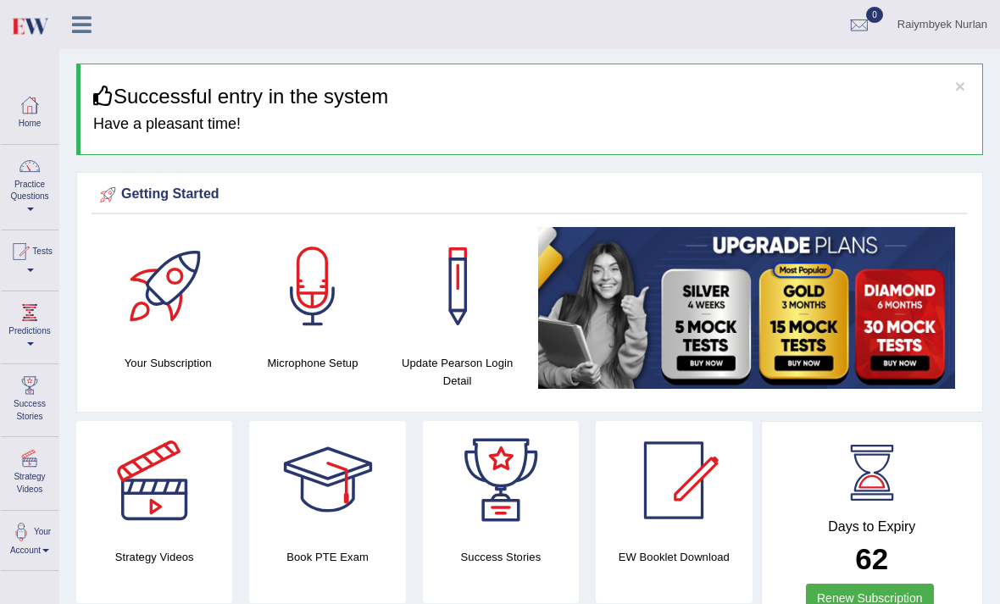
click at [91, 24] on icon at bounding box center [81, 25] width 19 height 22
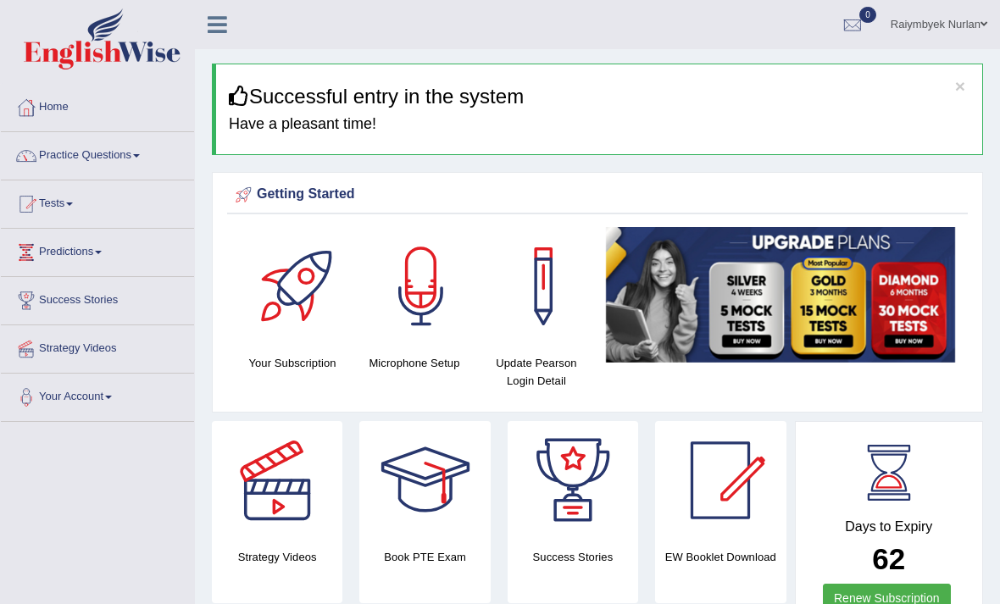
click at [29, 159] on div at bounding box center [26, 155] width 25 height 25
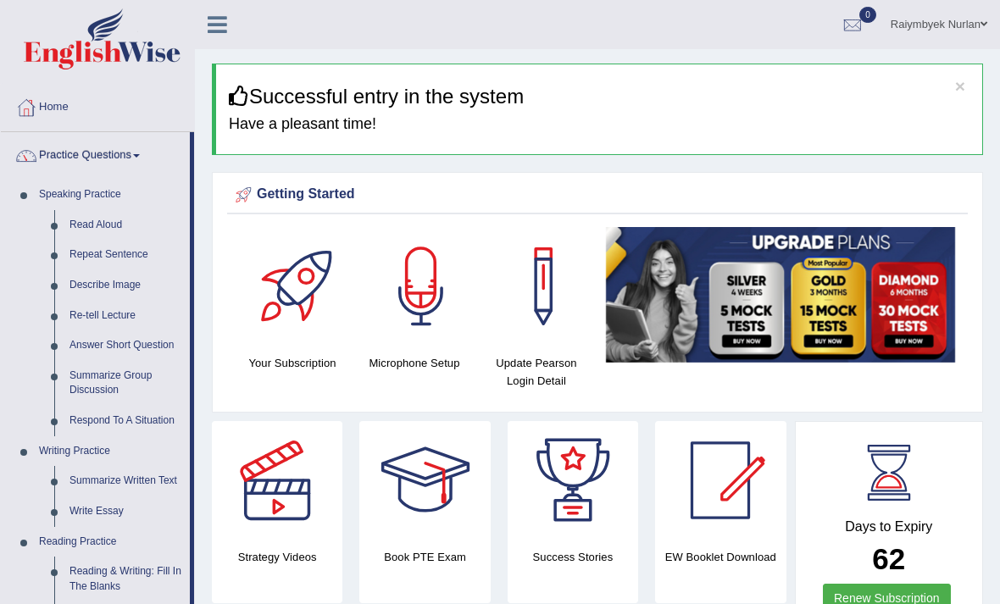
click at [103, 505] on div at bounding box center [500, 302] width 1000 height 604
